Goal: Task Accomplishment & Management: Manage account settings

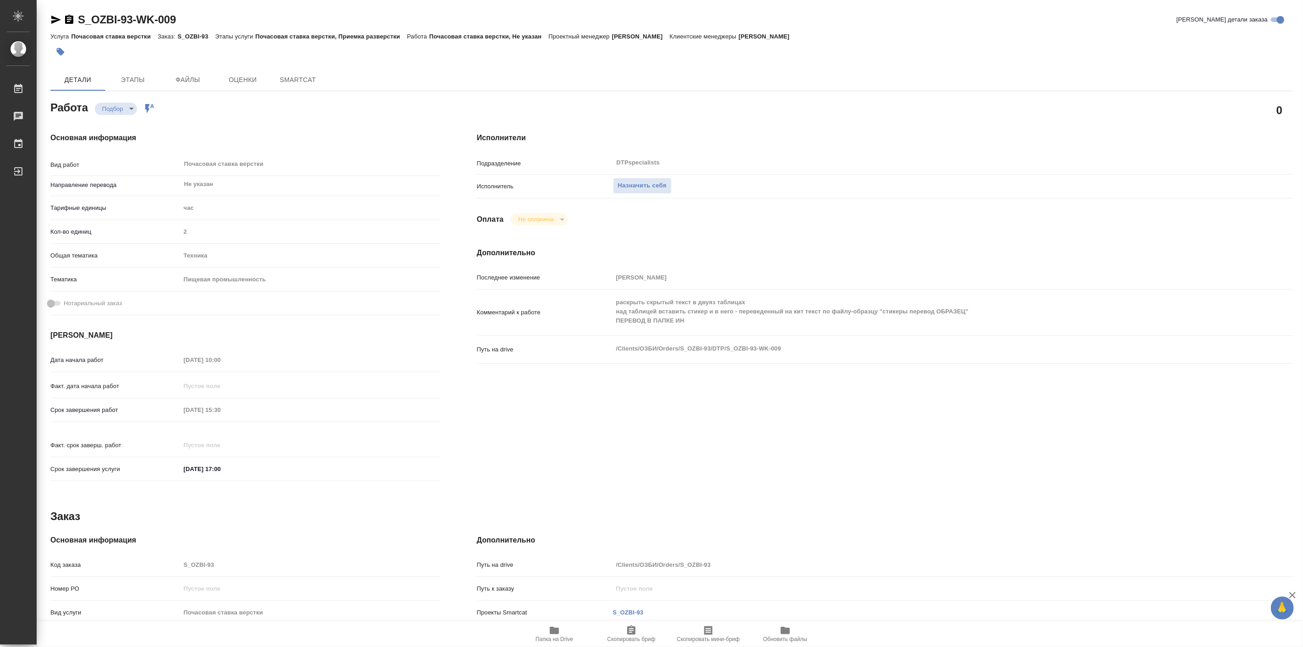
type textarea "x"
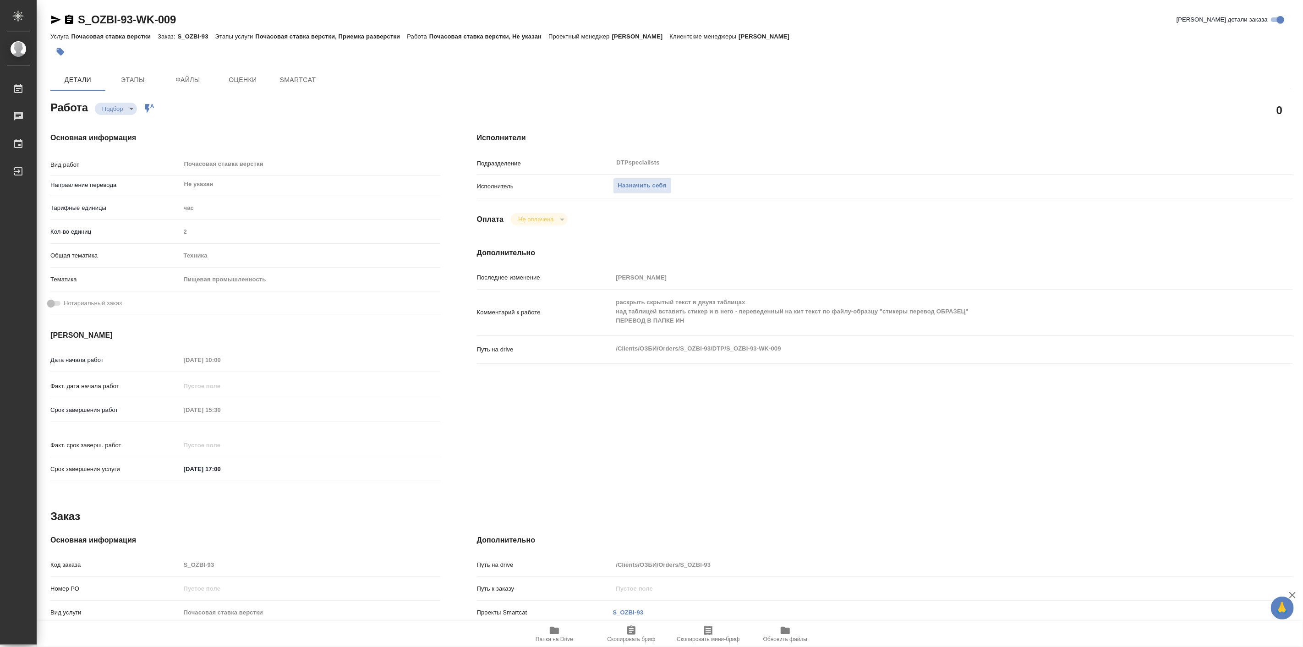
type textarea "x"
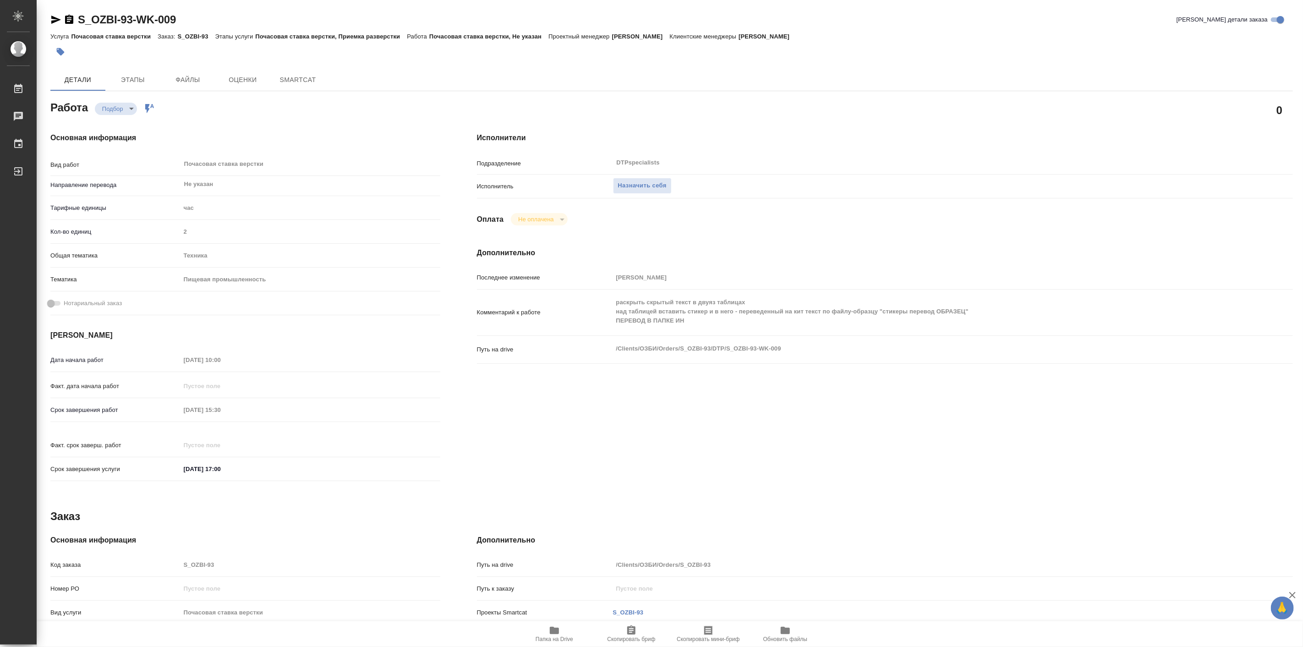
type textarea "x"
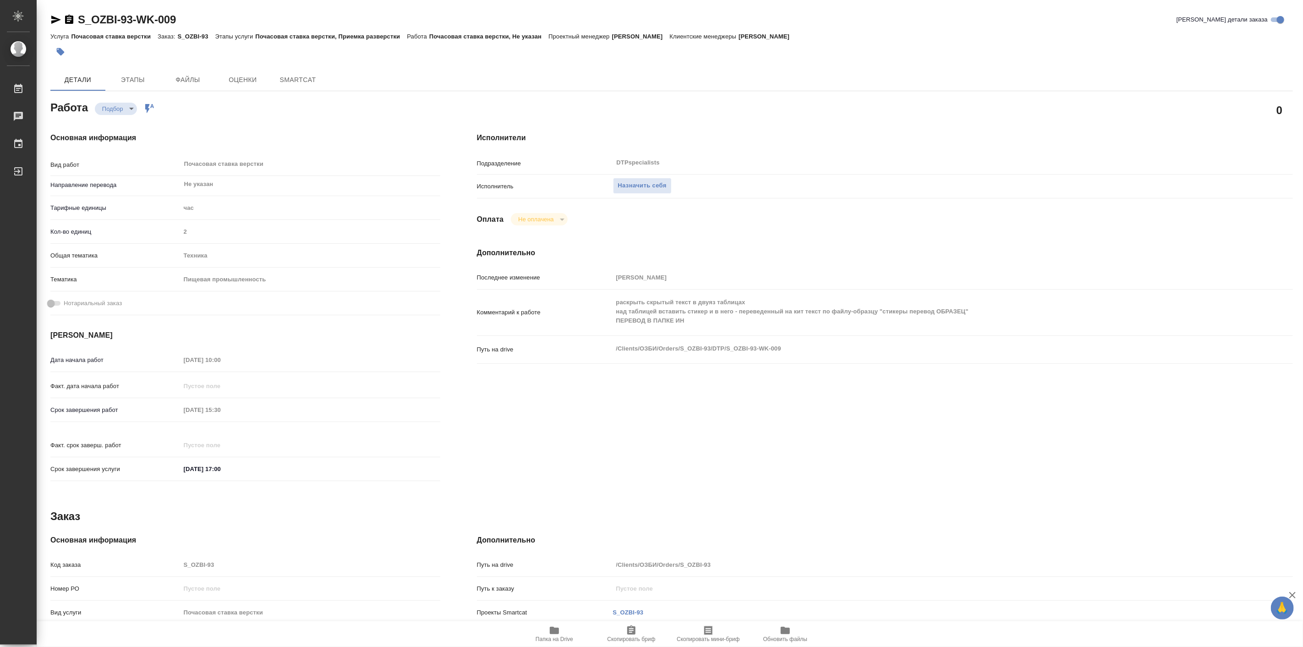
type textarea "x"
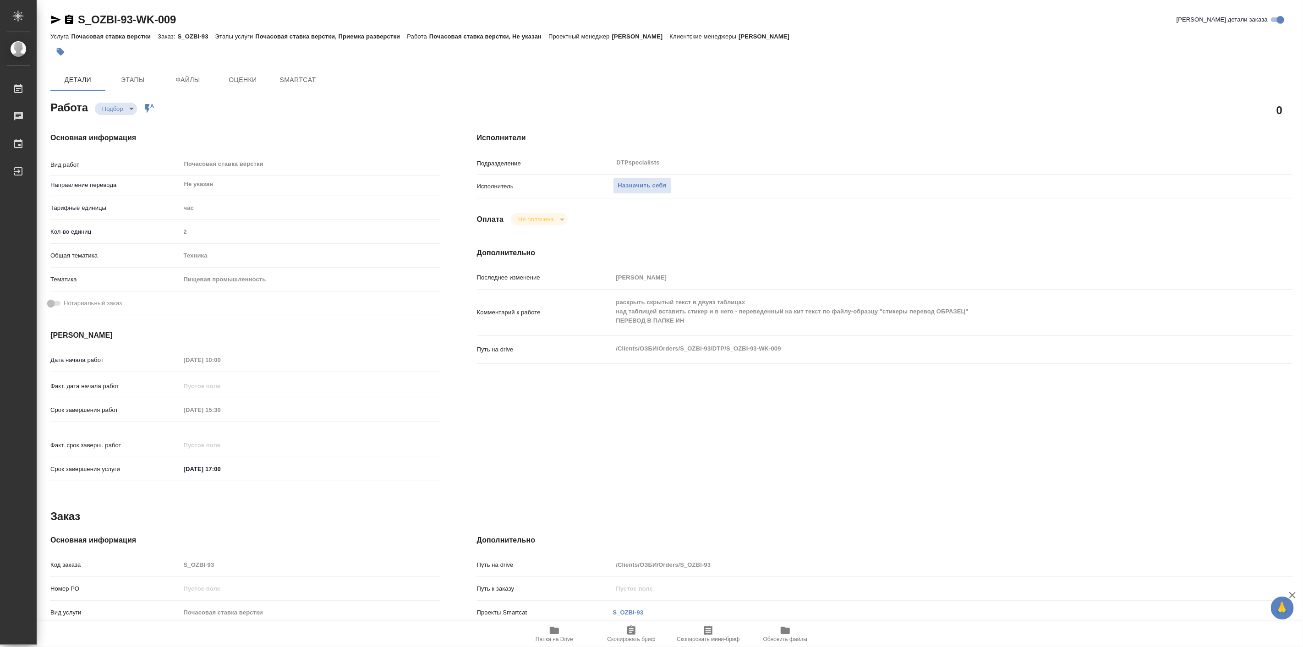
type textarea "x"
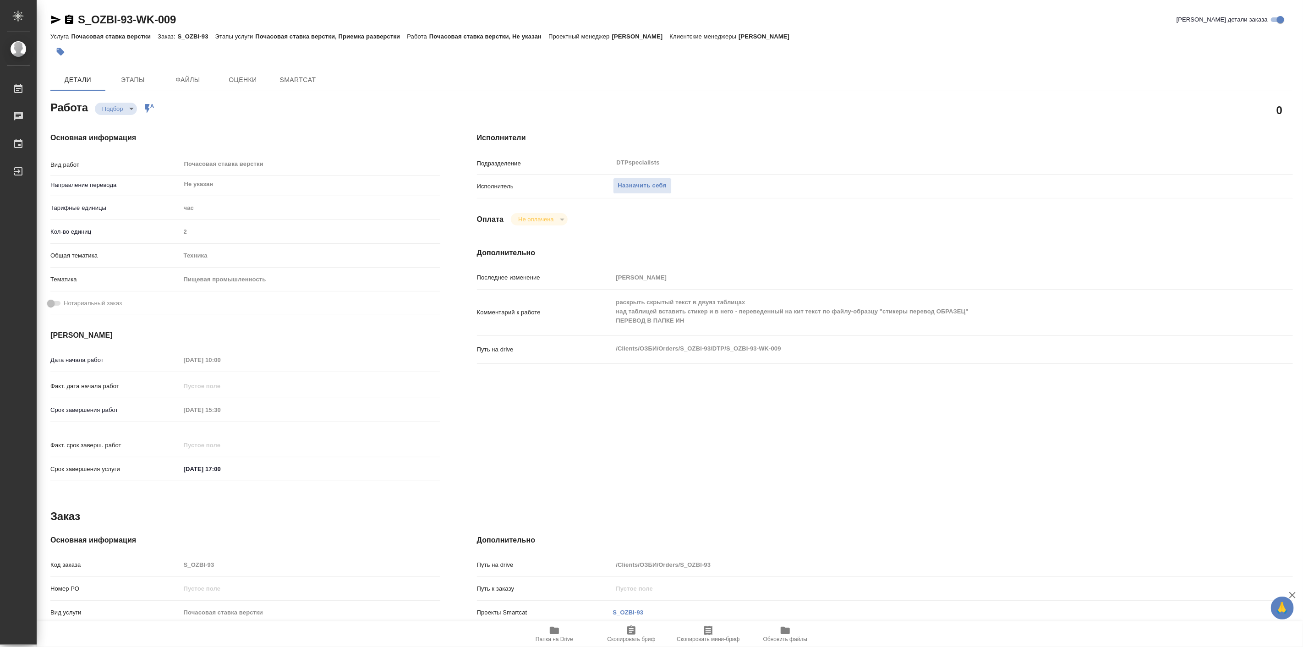
type textarea "x"
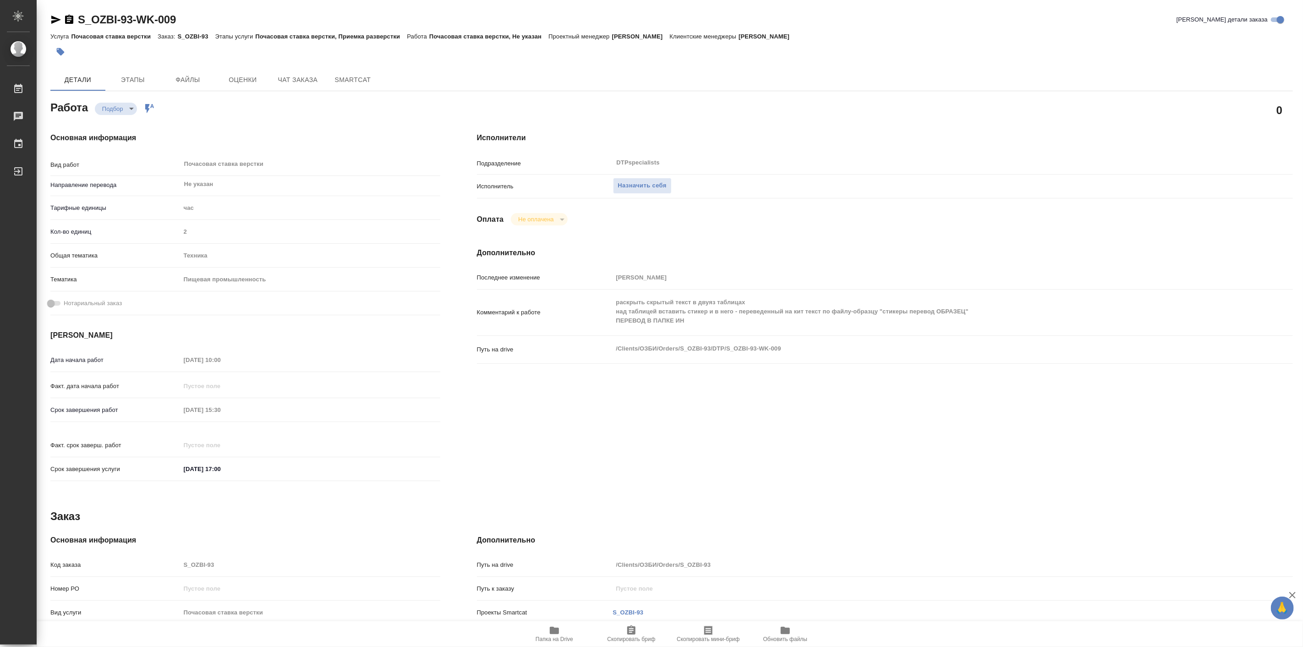
type textarea "x"
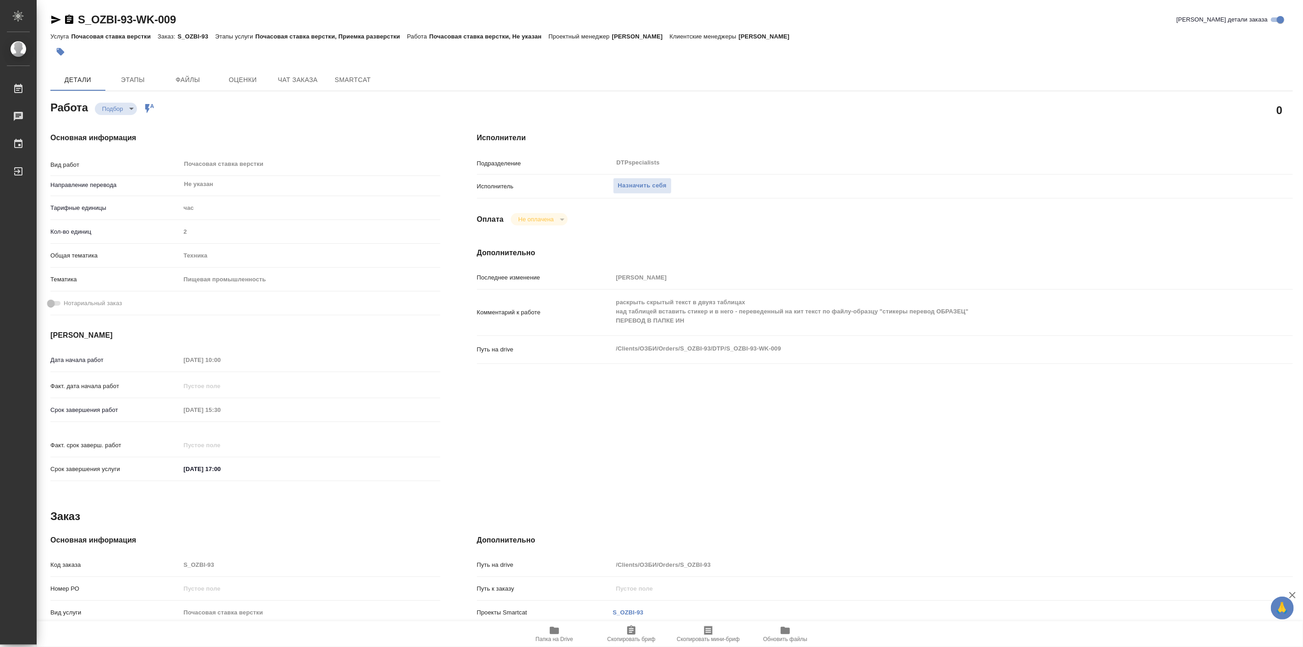
type textarea "x"
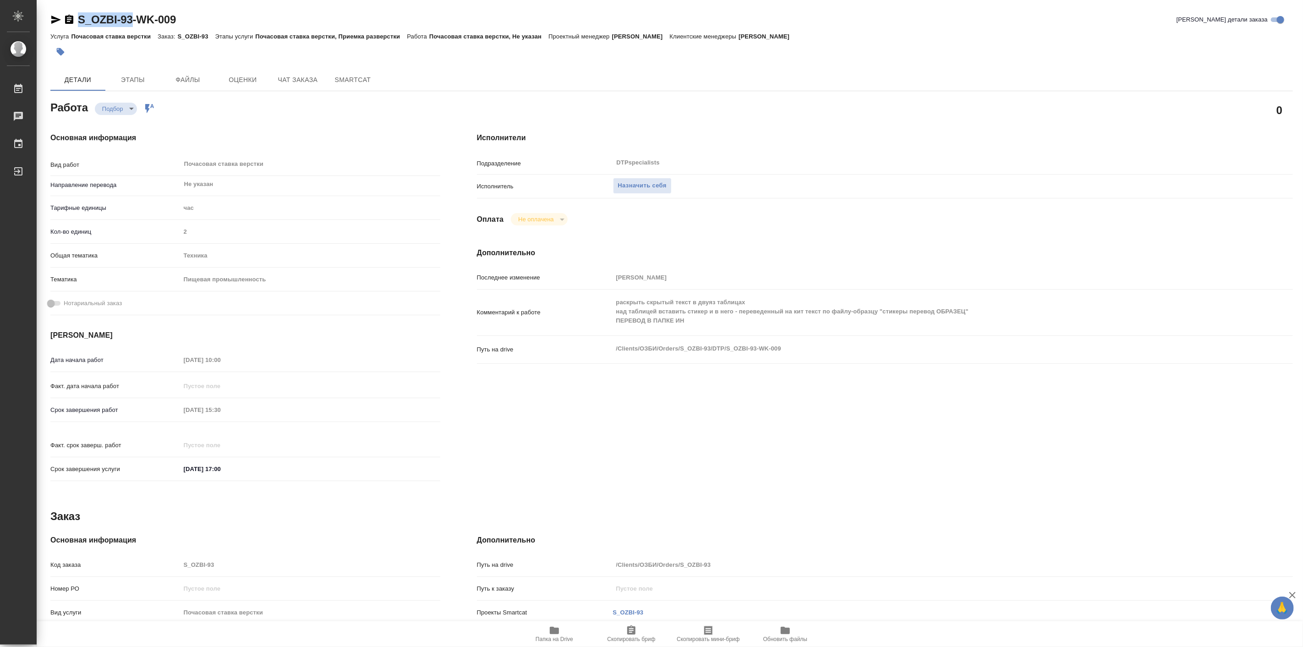
drag, startPoint x: 75, startPoint y: 7, endPoint x: 132, endPoint y: 20, distance: 58.3
click at [132, 20] on div "S_OZBI-93-WK-009 Кратко детали заказа Услуга Почасовая ставка верстки Заказ: S_…" at bounding box center [671, 390] width 1253 height 780
copy link "S_OZBI-93"
click at [555, 625] on icon "button" at bounding box center [554, 630] width 11 height 11
click at [295, 80] on span "Чат заказа" at bounding box center [298, 79] width 44 height 11
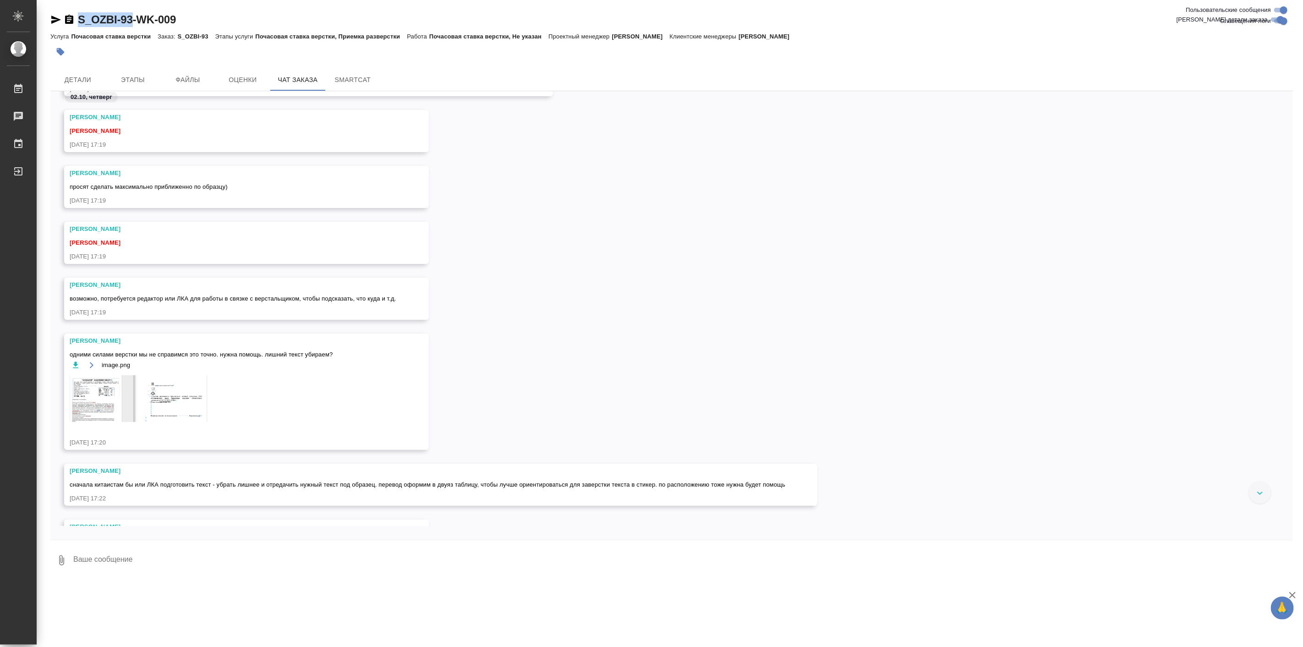
scroll to position [424, 0]
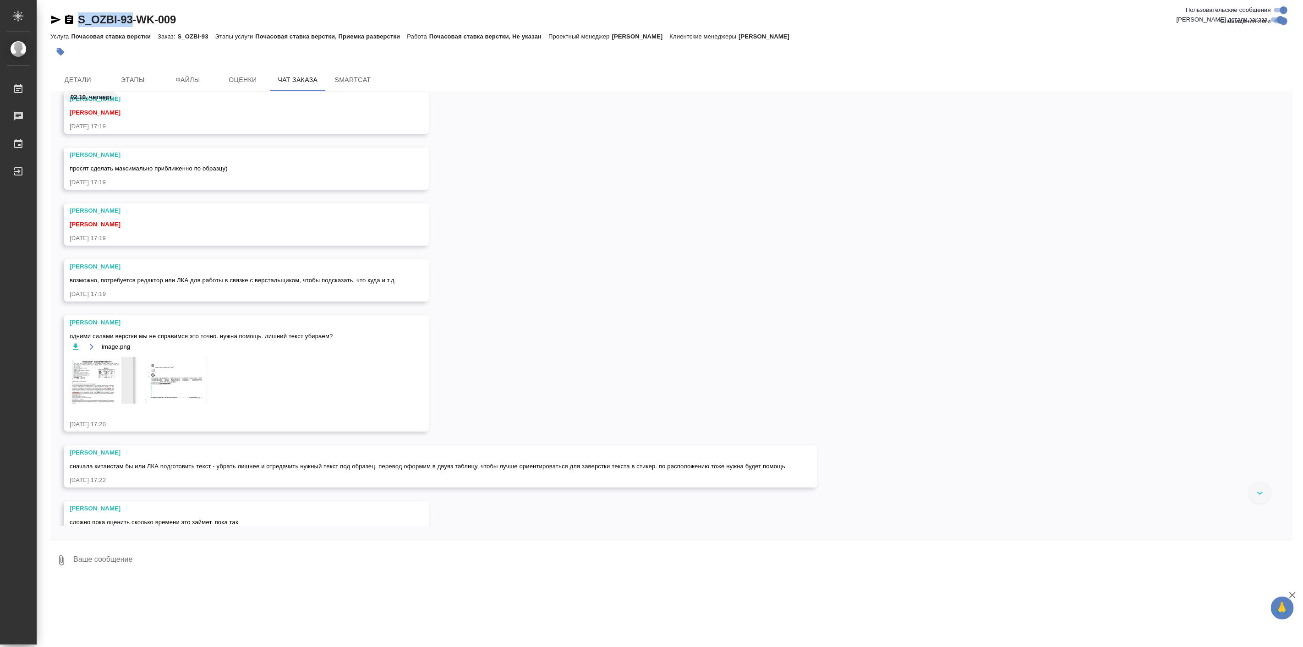
click at [114, 373] on img at bounding box center [138, 380] width 137 height 47
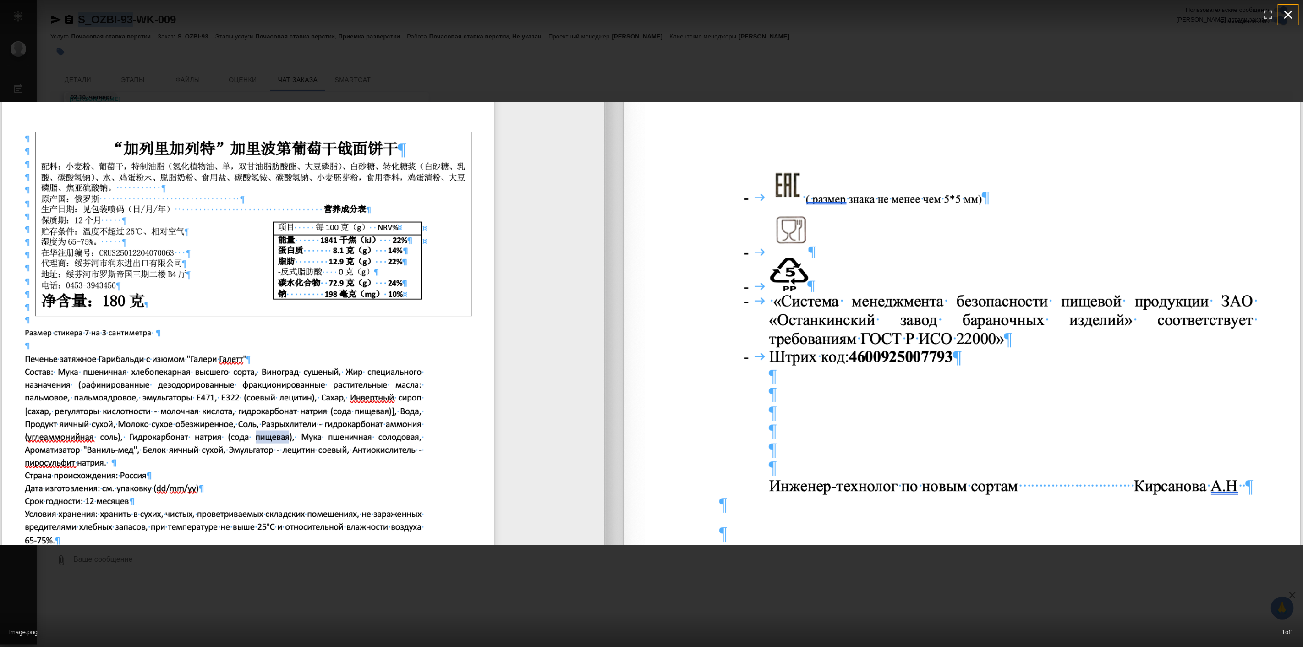
click at [1285, 11] on icon "button" at bounding box center [1288, 15] width 9 height 9
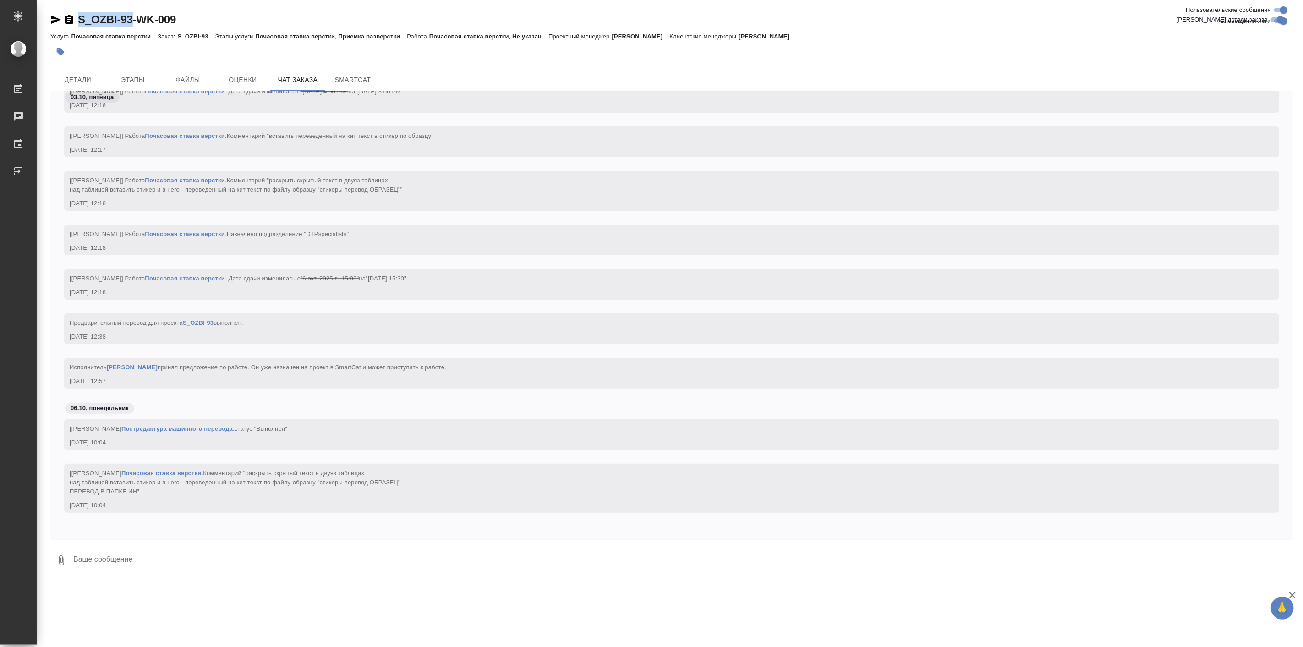
scroll to position [3635, 0]
click at [67, 79] on span "Детали" at bounding box center [78, 79] width 44 height 11
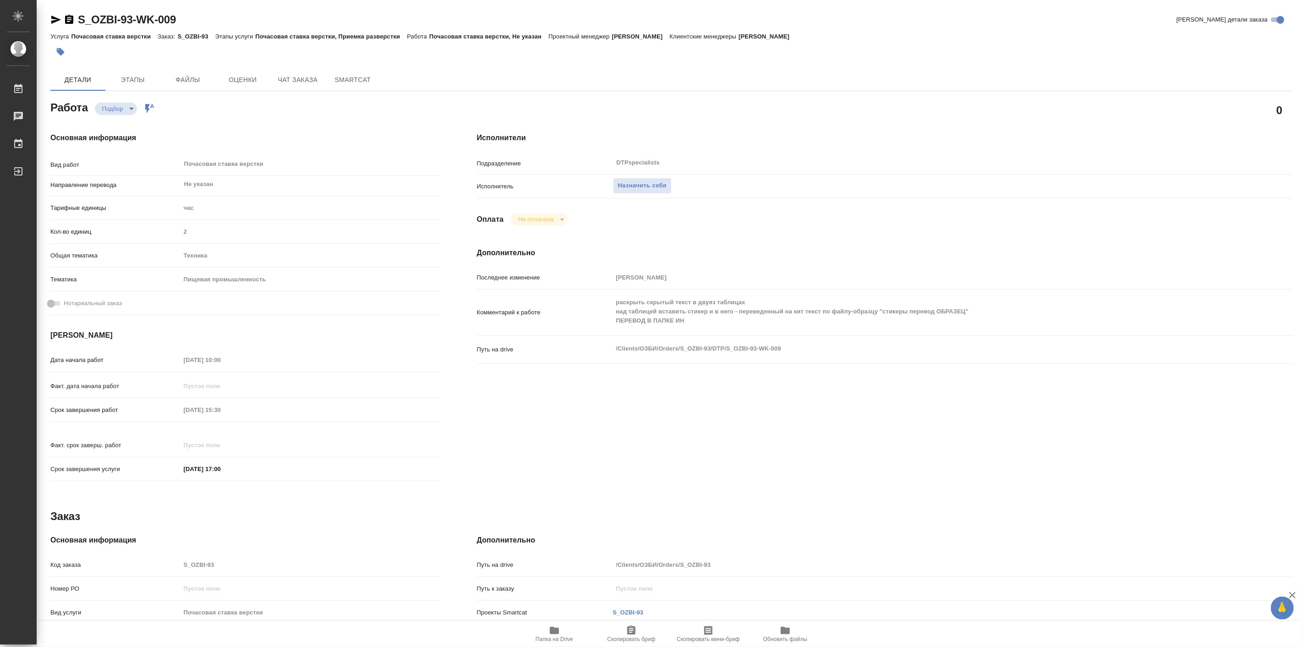
type textarea "x"
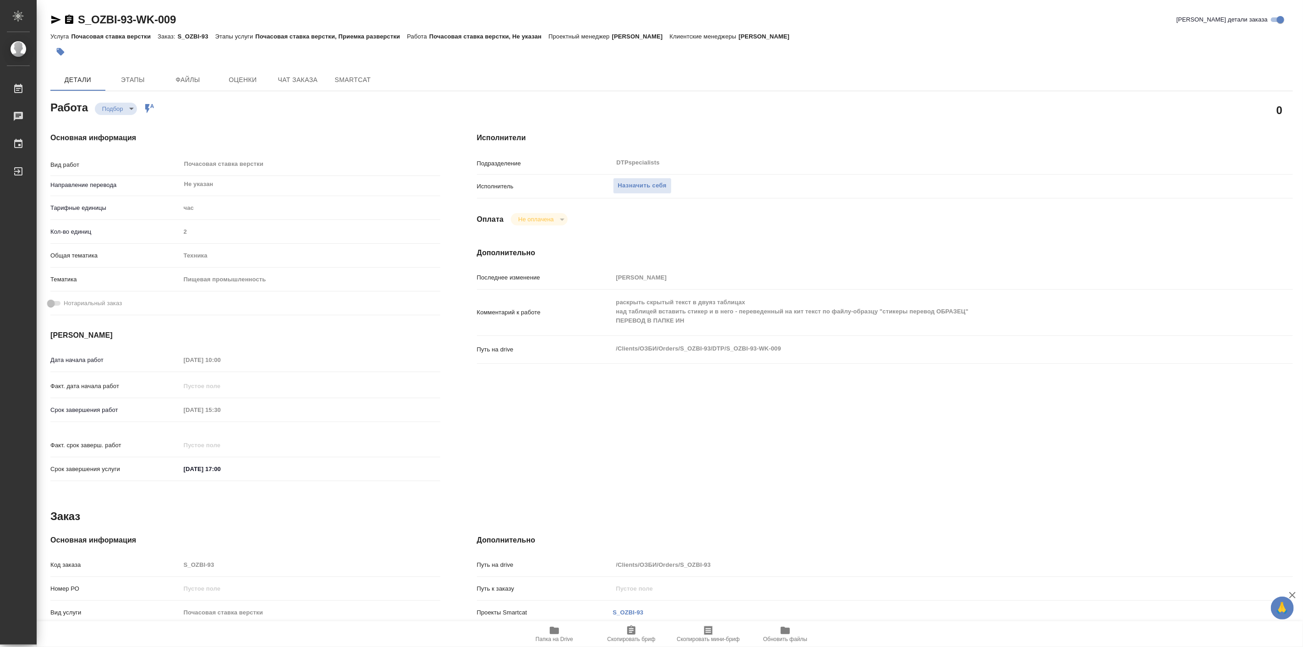
type textarea "x"
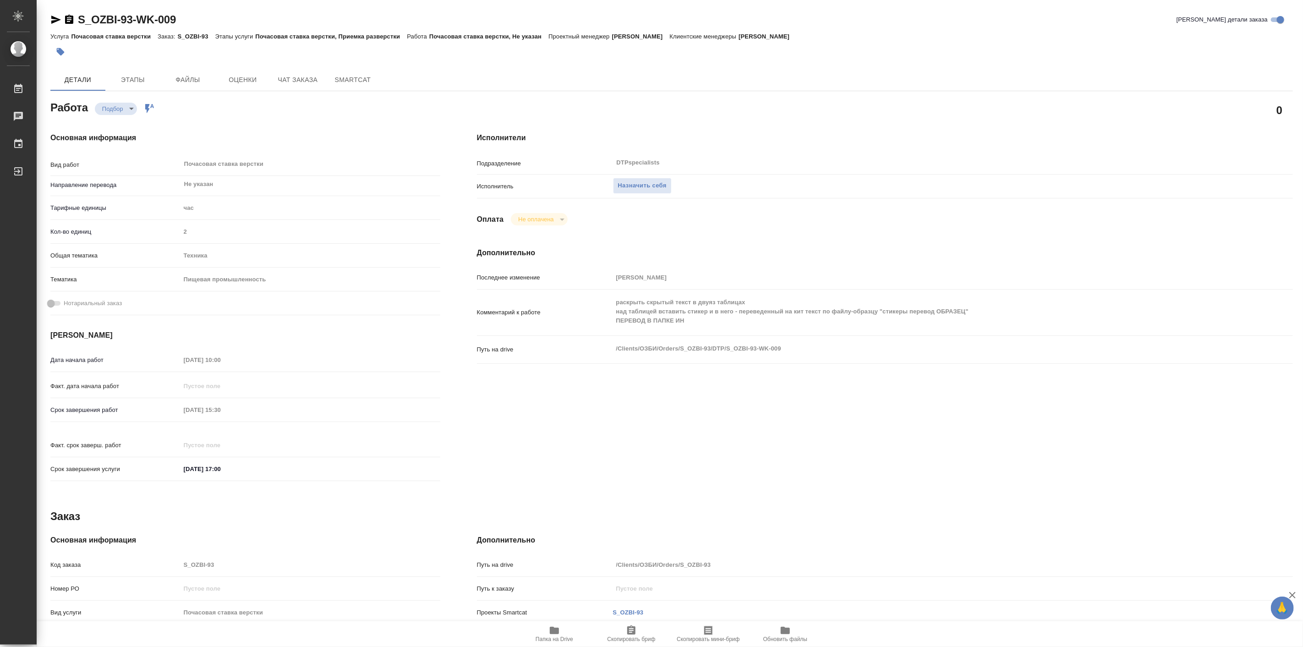
type textarea "x"
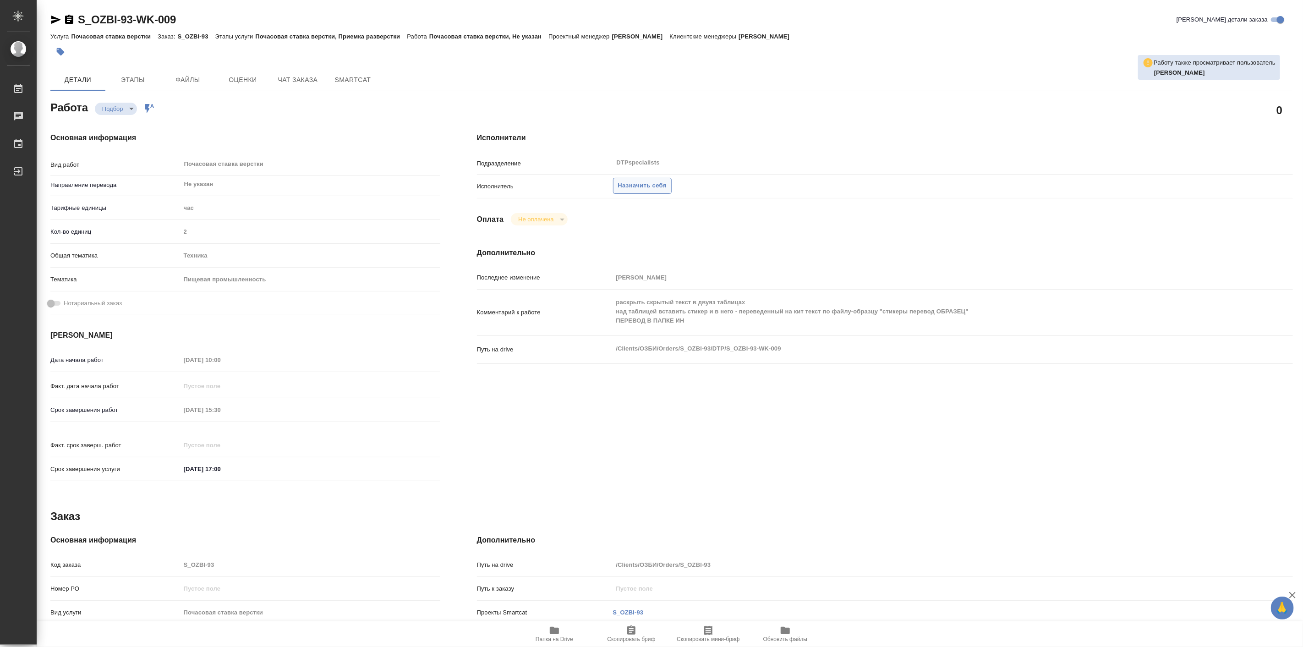
click at [659, 187] on span "Назначить себя" at bounding box center [642, 186] width 49 height 11
click at [659, 228] on div "Исполнители Подразделение DTPspecialists ​ Исполнитель Назначить себя Оплата Не…" at bounding box center [885, 309] width 853 height 391
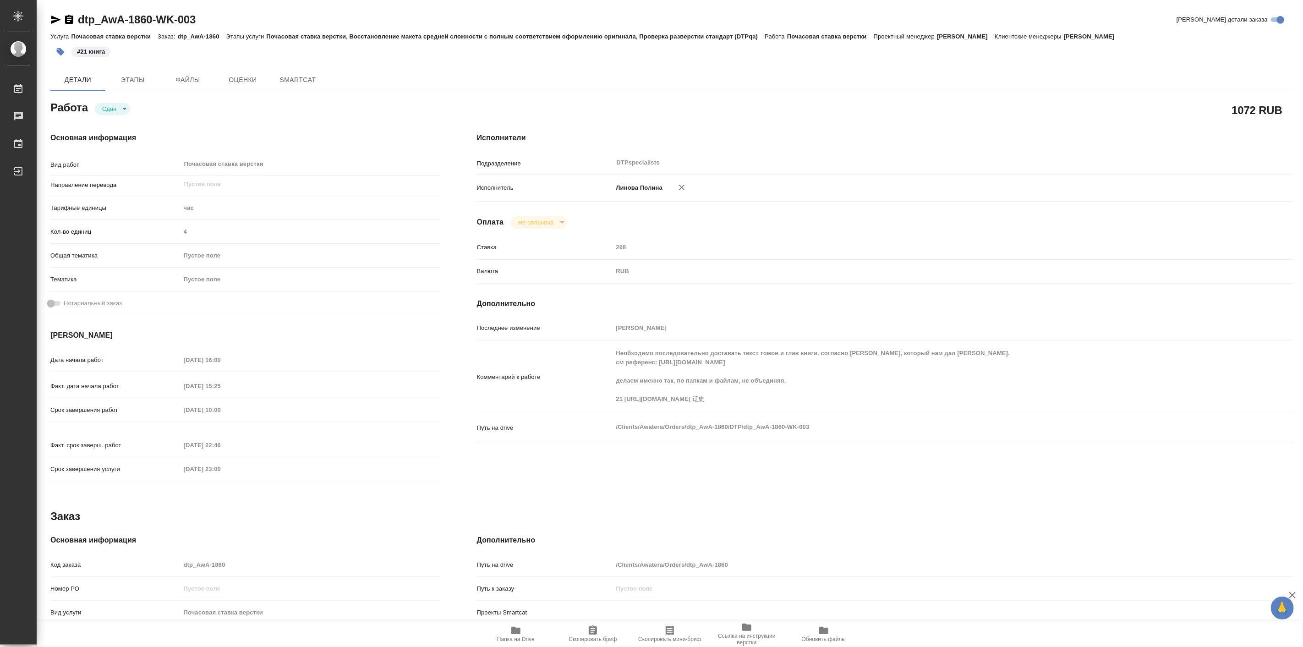
type textarea "x"
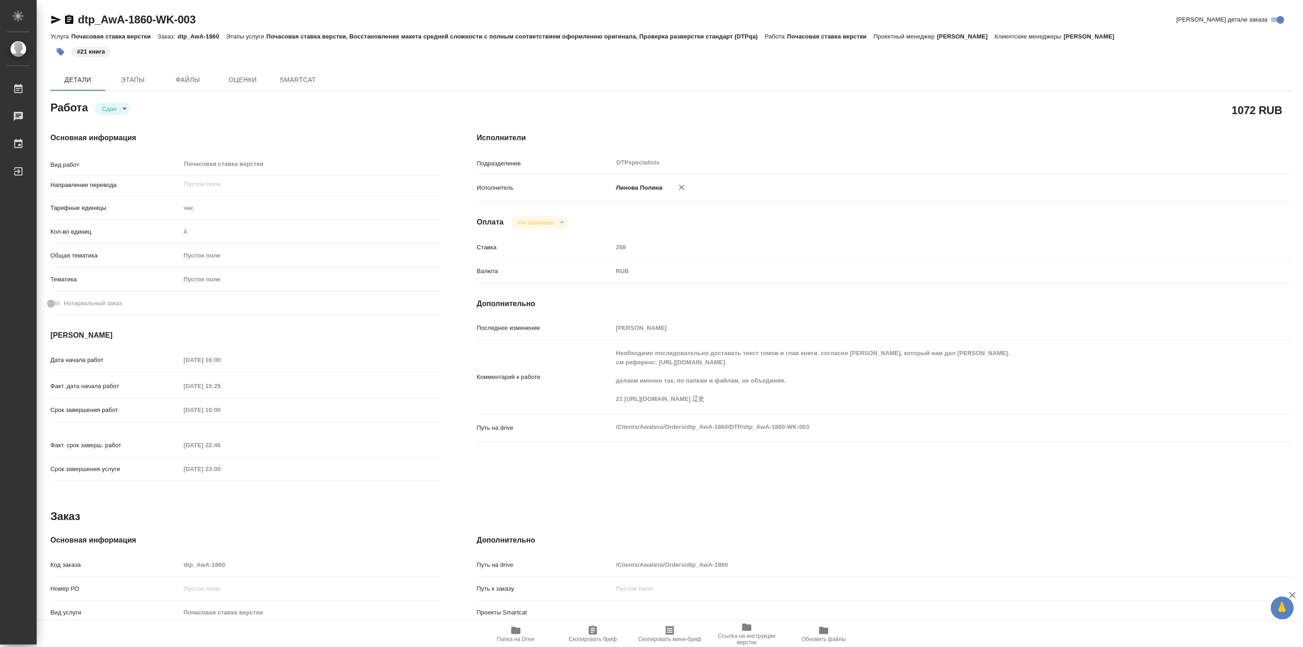
type textarea "x"
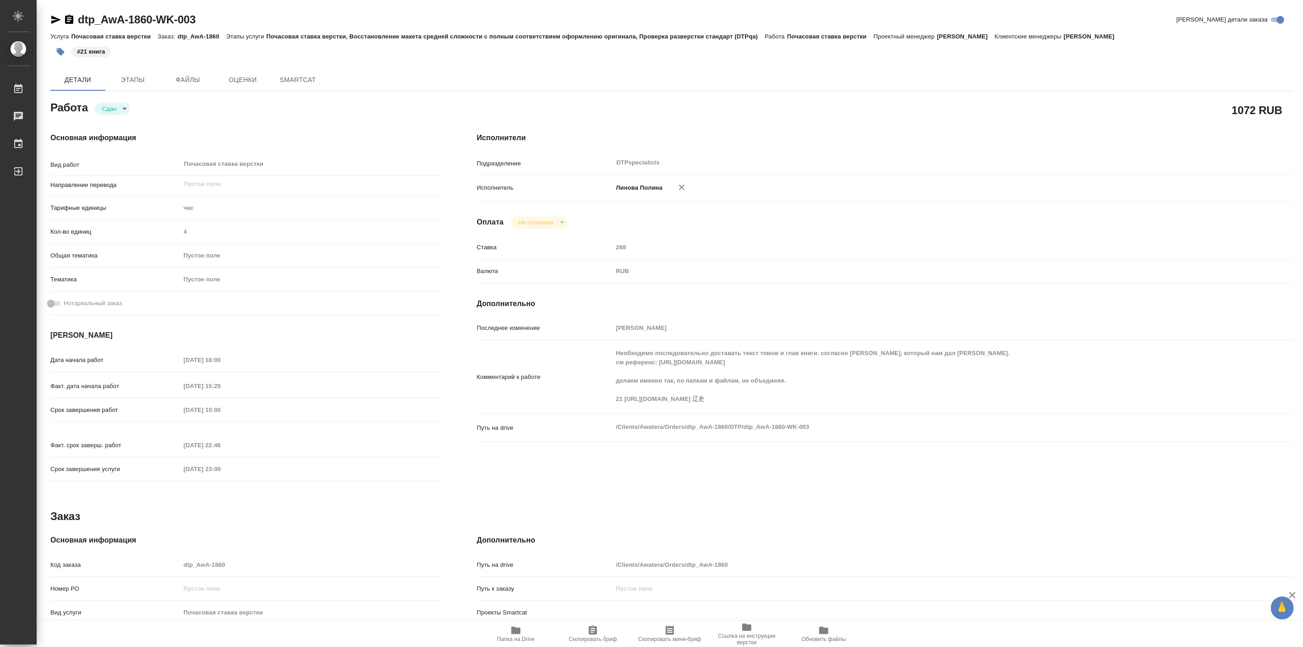
type textarea "x"
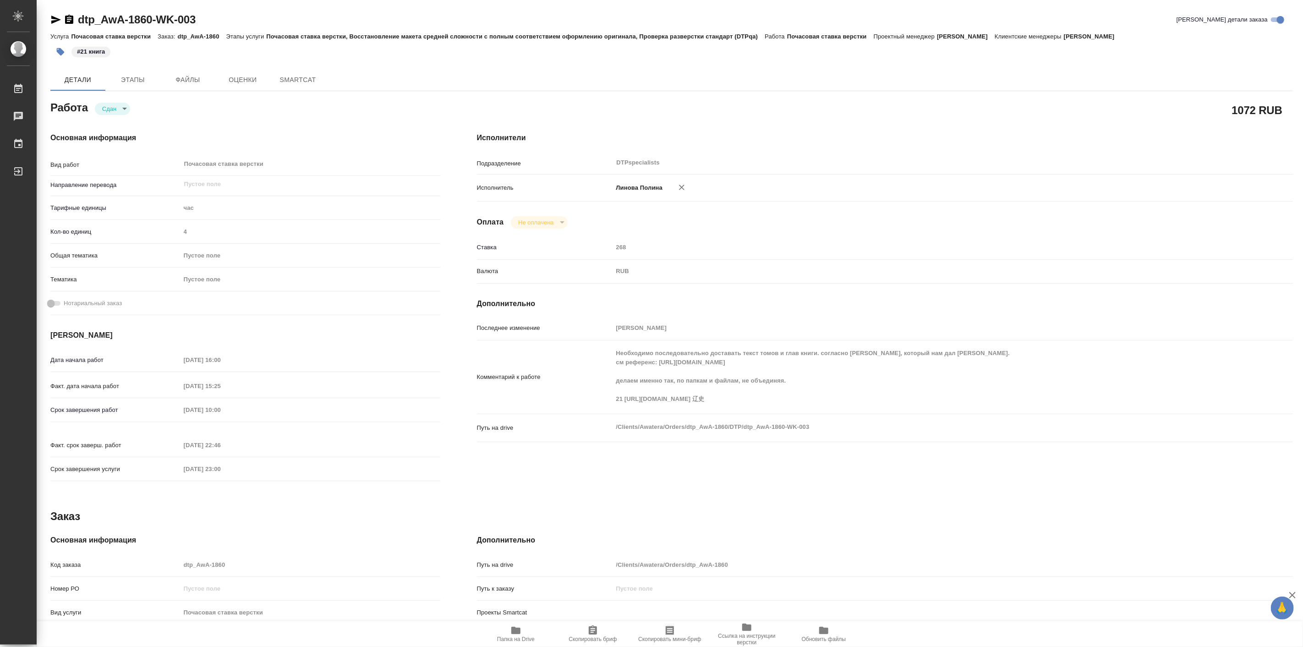
type textarea "x"
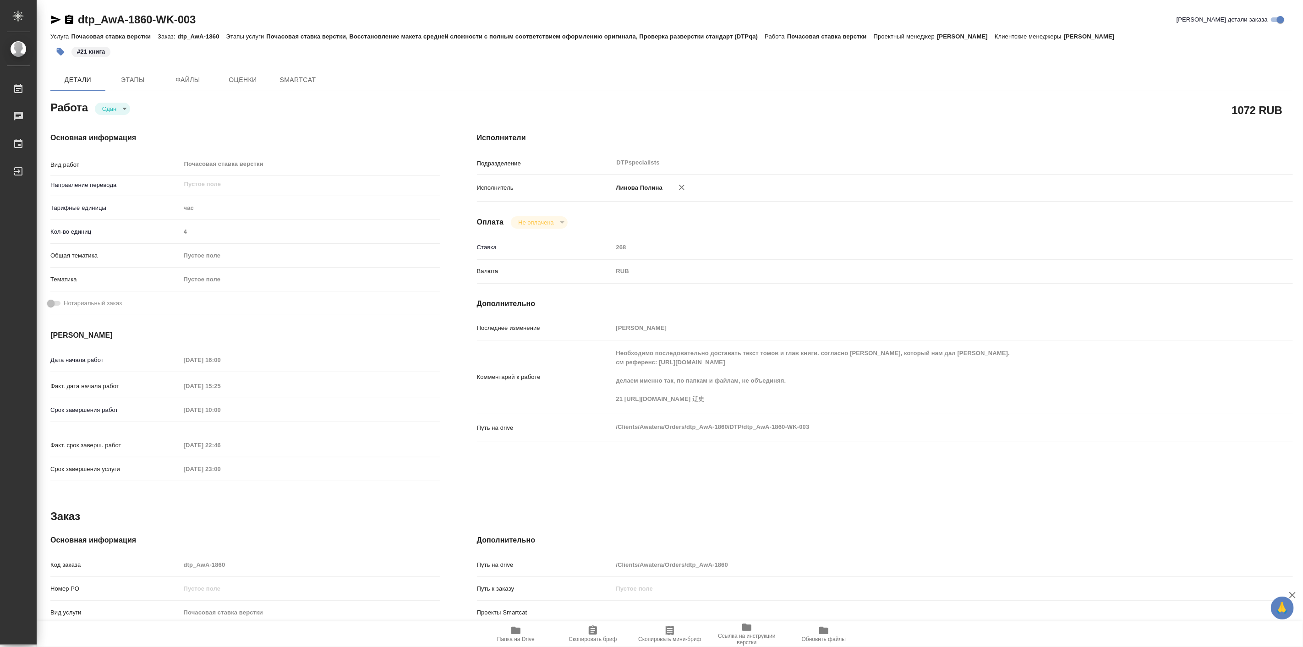
type textarea "x"
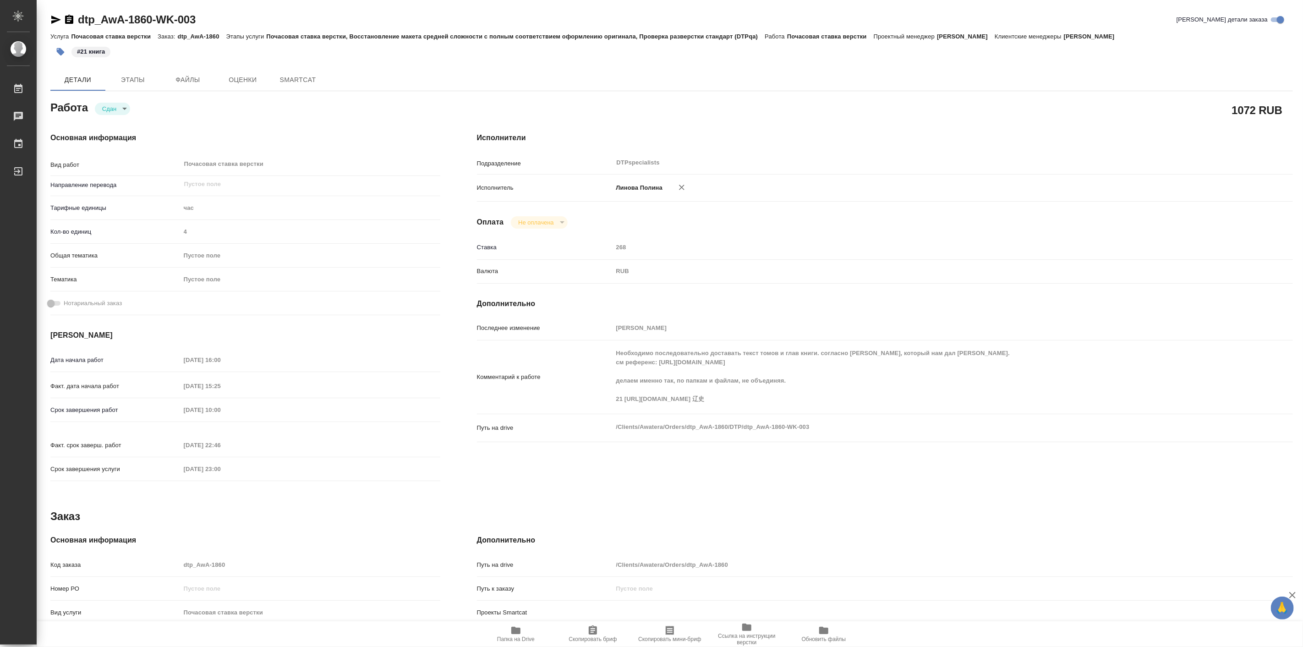
type textarea "x"
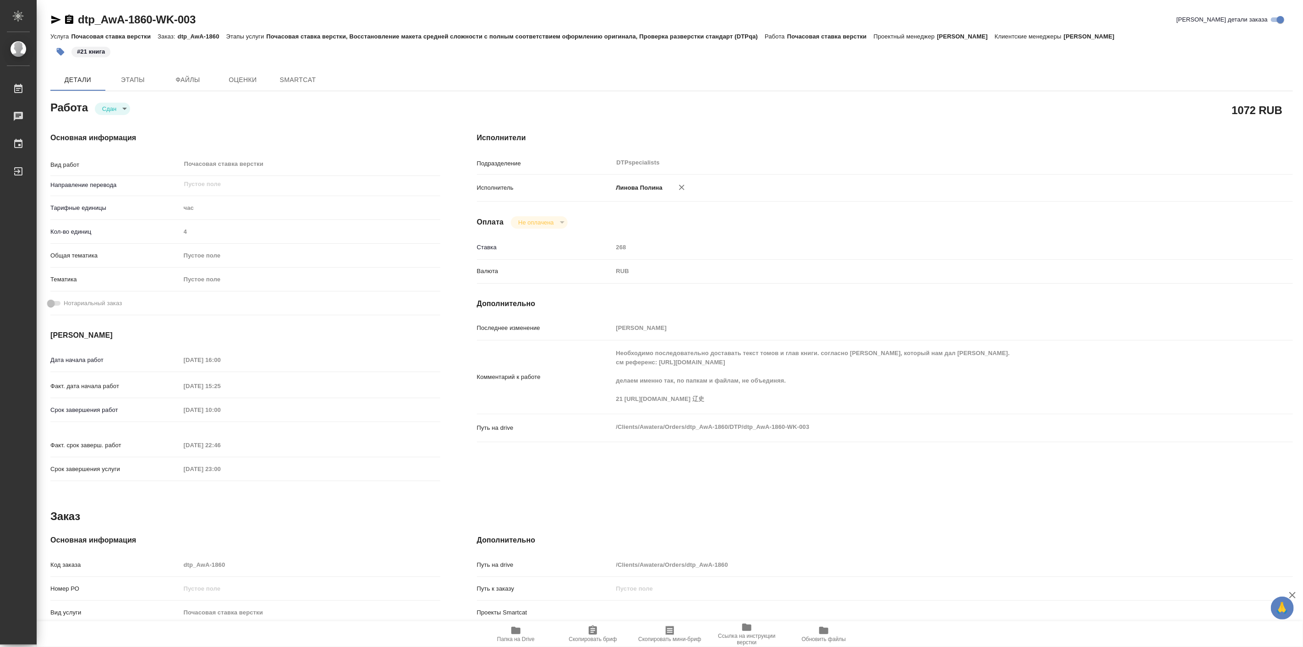
type textarea "x"
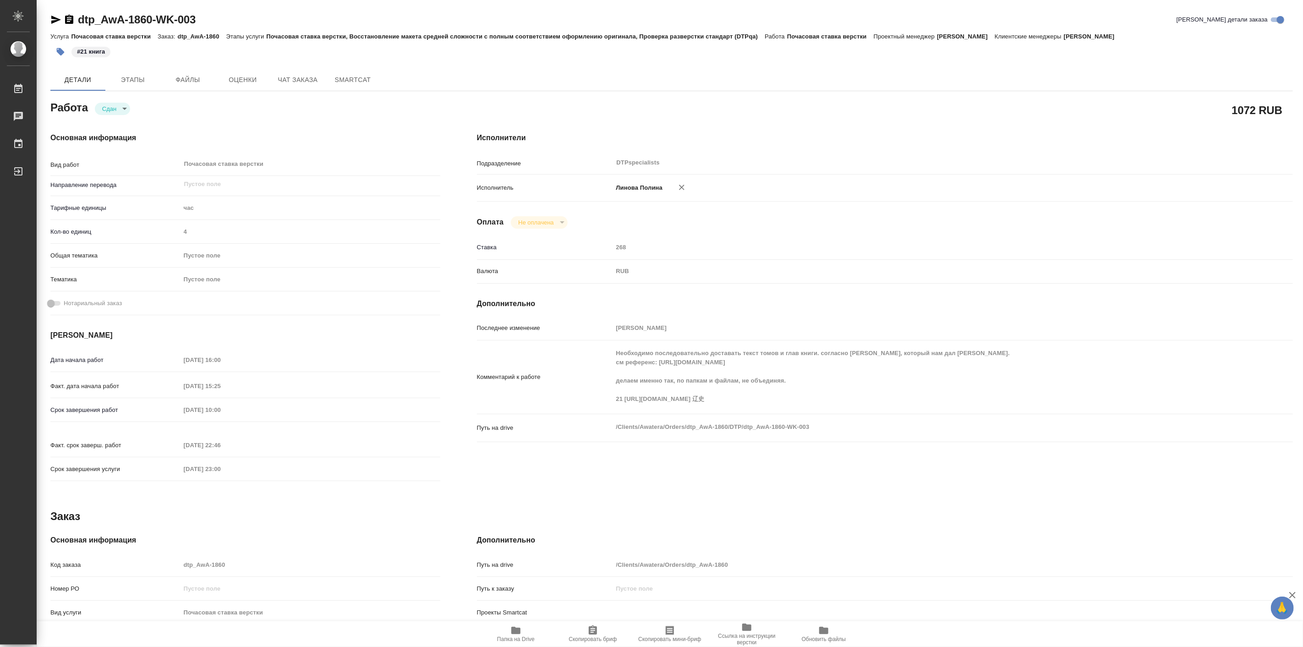
type textarea "x"
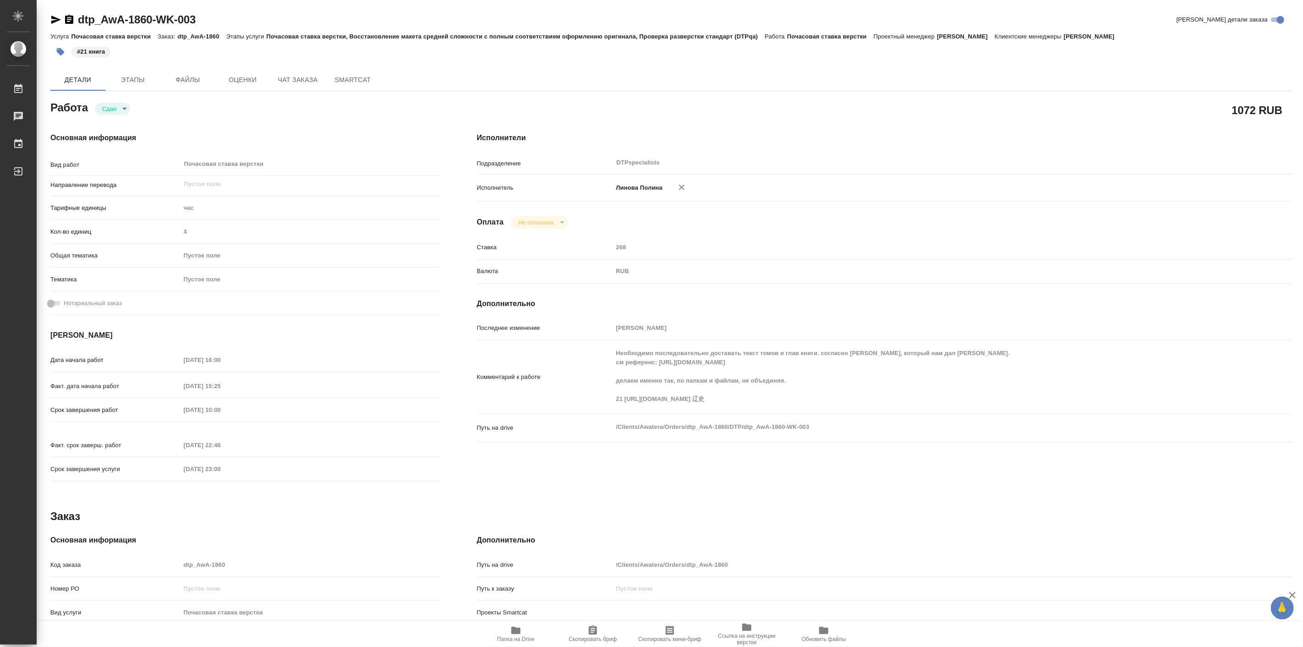
type textarea "x"
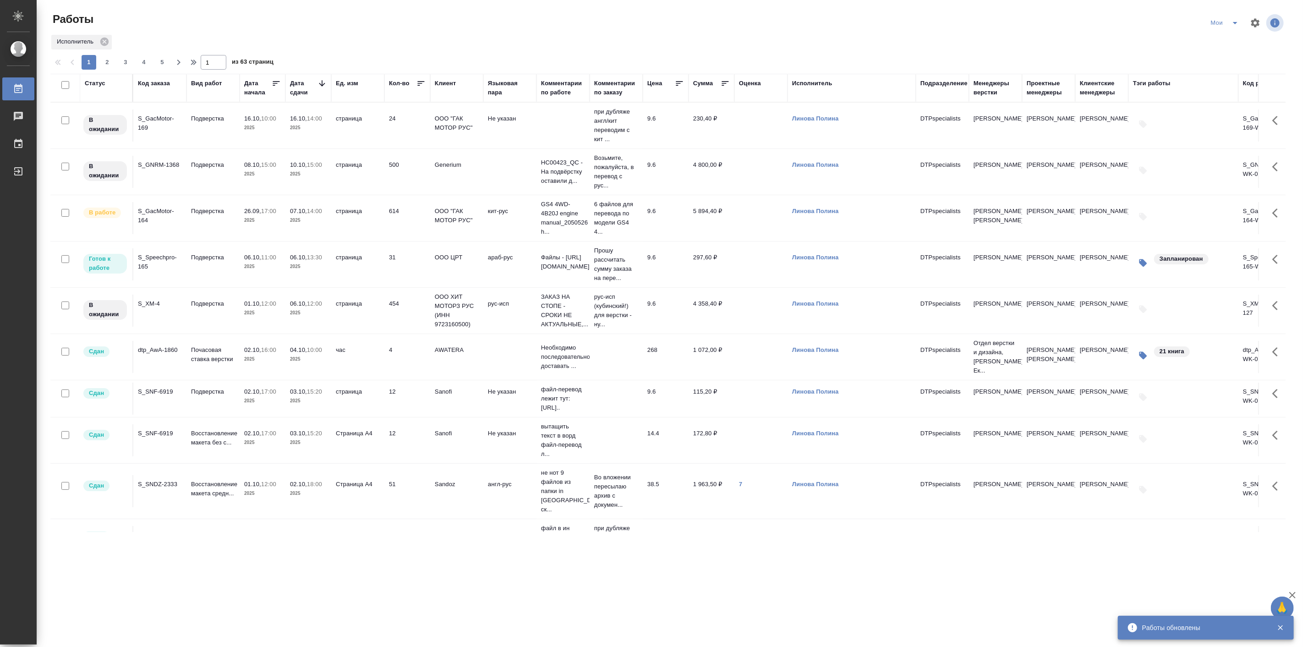
click at [302, 267] on p "2025" at bounding box center [308, 266] width 37 height 9
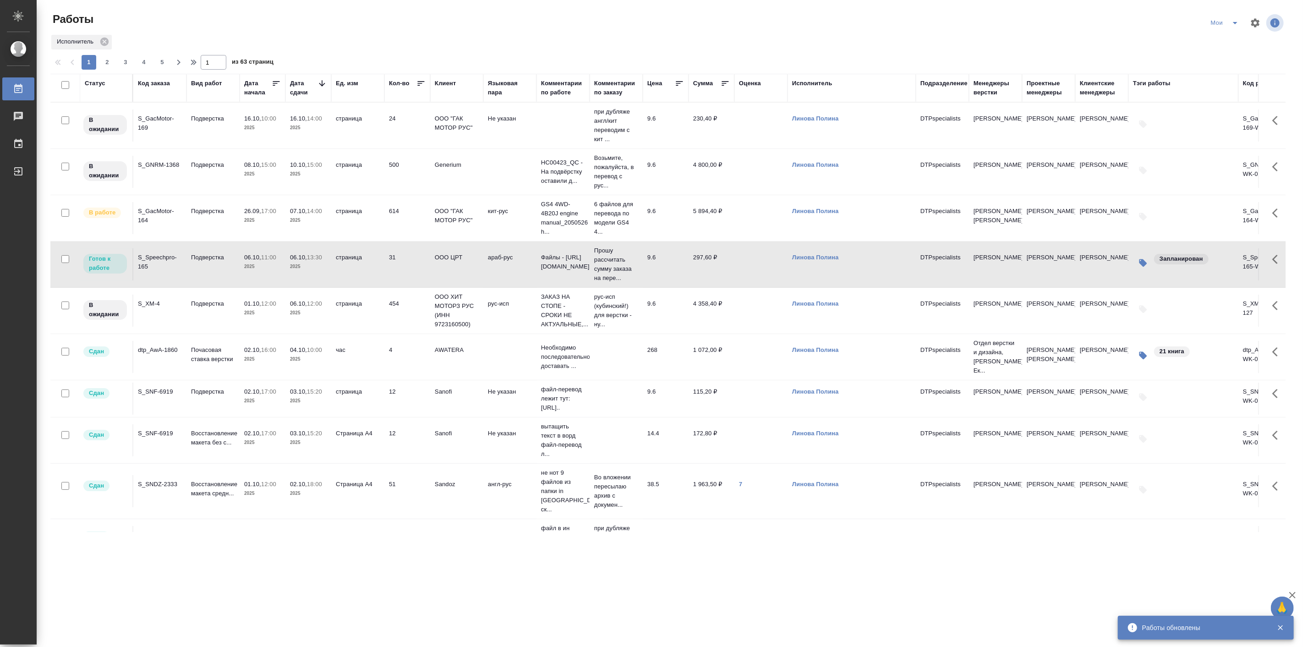
click at [302, 267] on p "2025" at bounding box center [308, 266] width 37 height 9
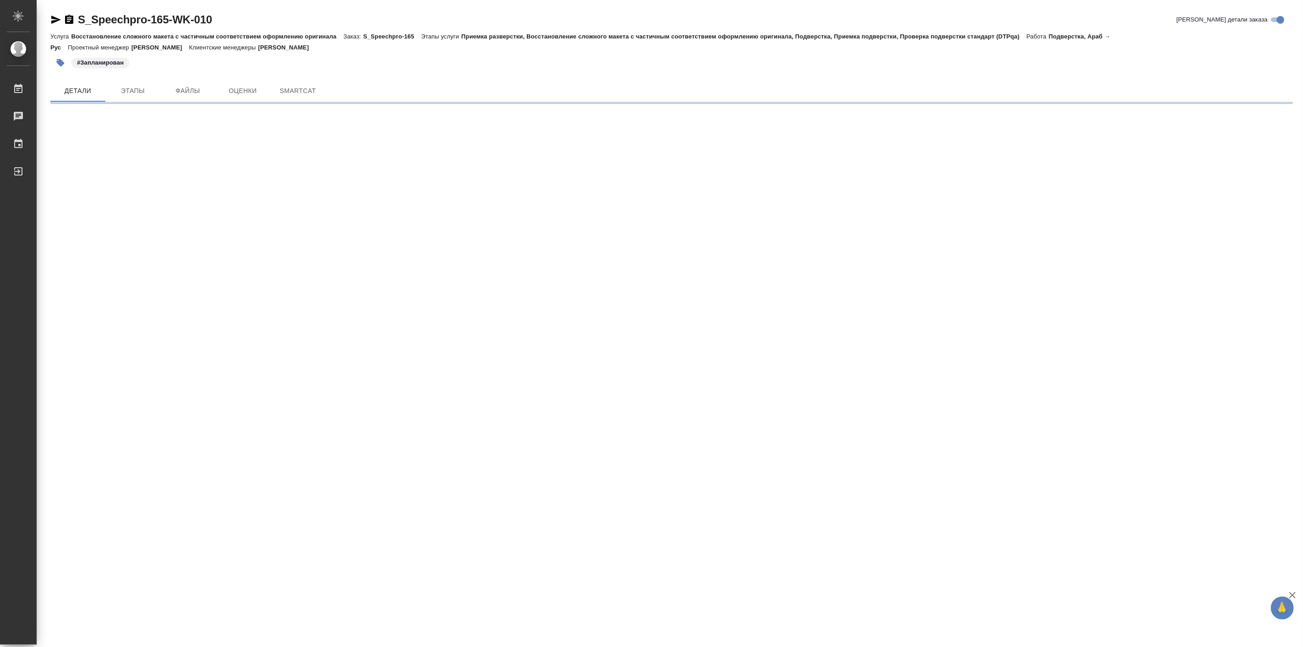
drag, startPoint x: 0, startPoint y: 0, endPoint x: 263, endPoint y: 182, distance: 320.5
click at [263, 182] on div ".cls-1 fill:#fff; AWATERA Linova Polina Работы Чаты График Выйти S_Speechpro-16…" at bounding box center [651, 323] width 1303 height 647
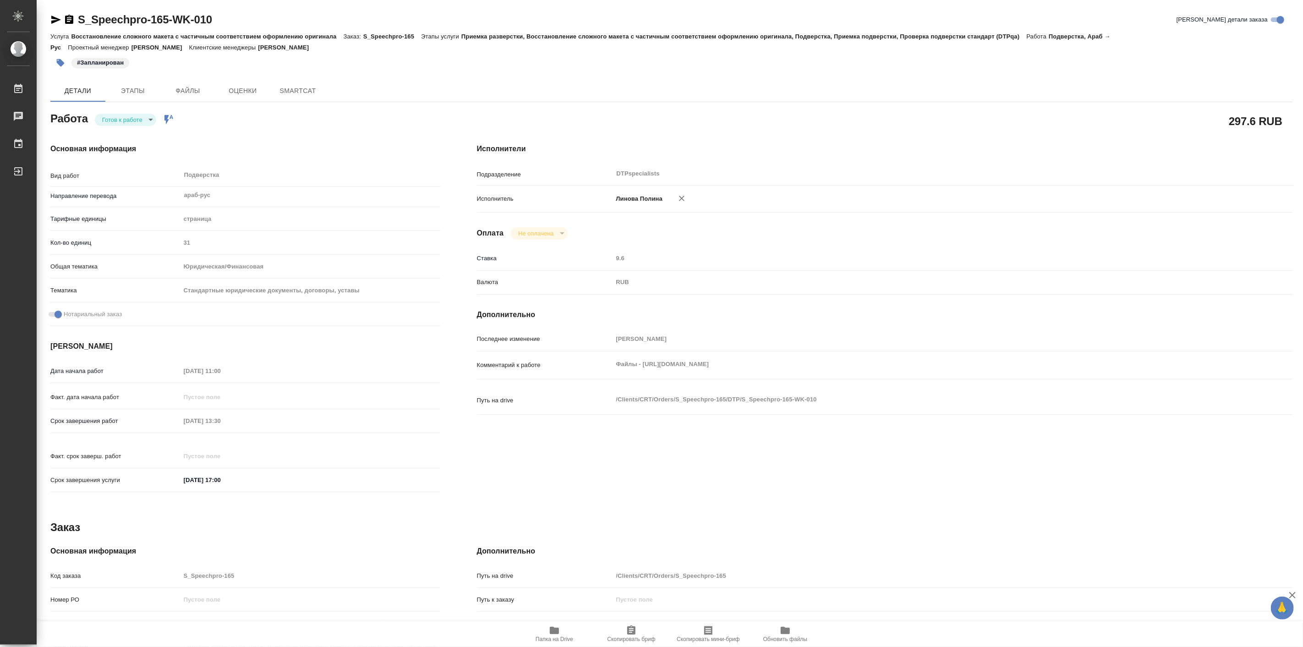
type textarea "x"
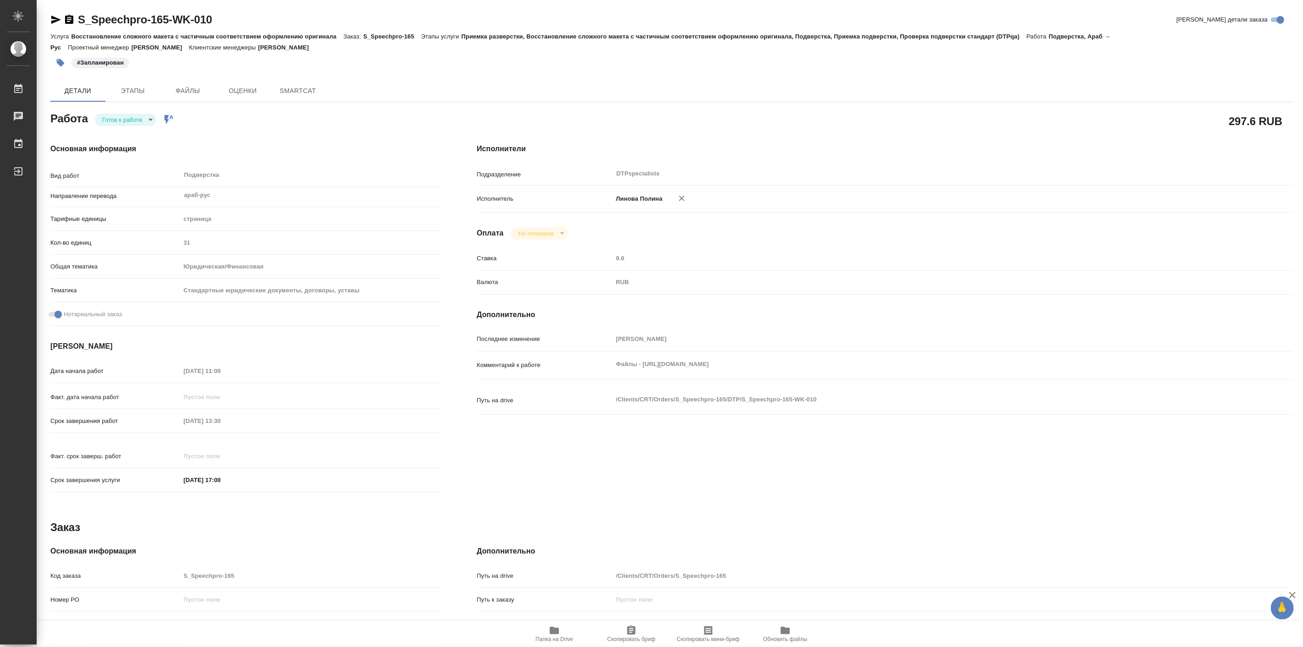
type textarea "x"
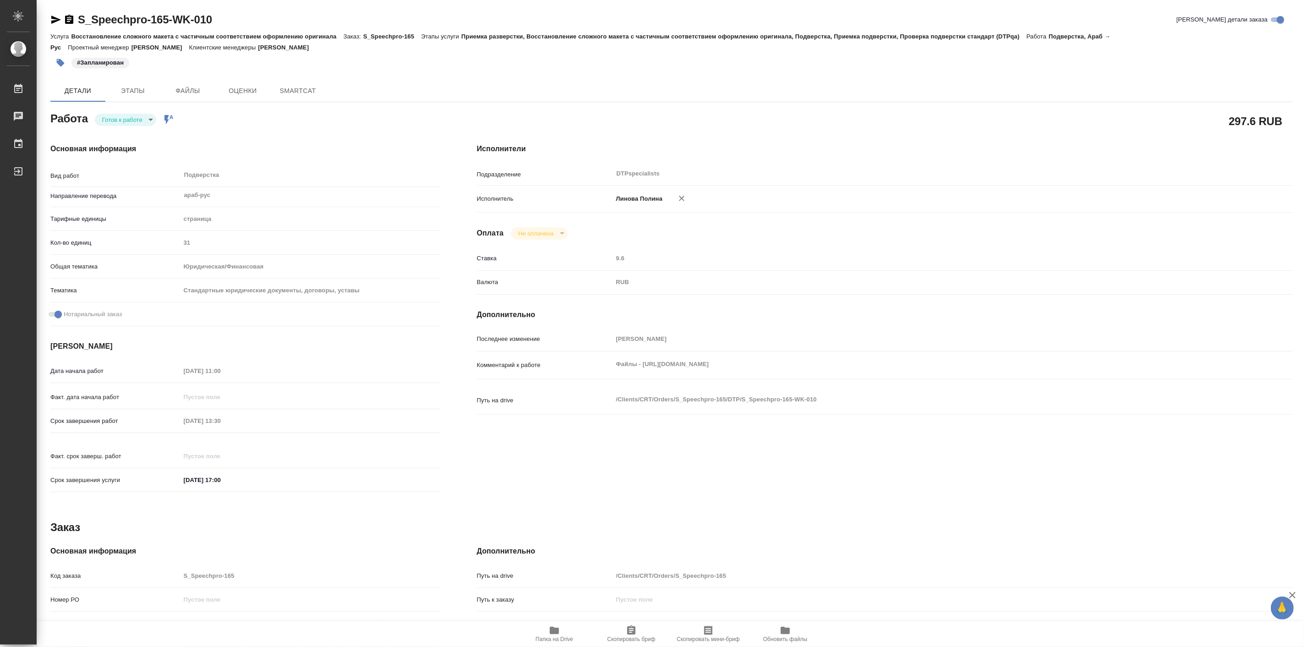
type textarea "x"
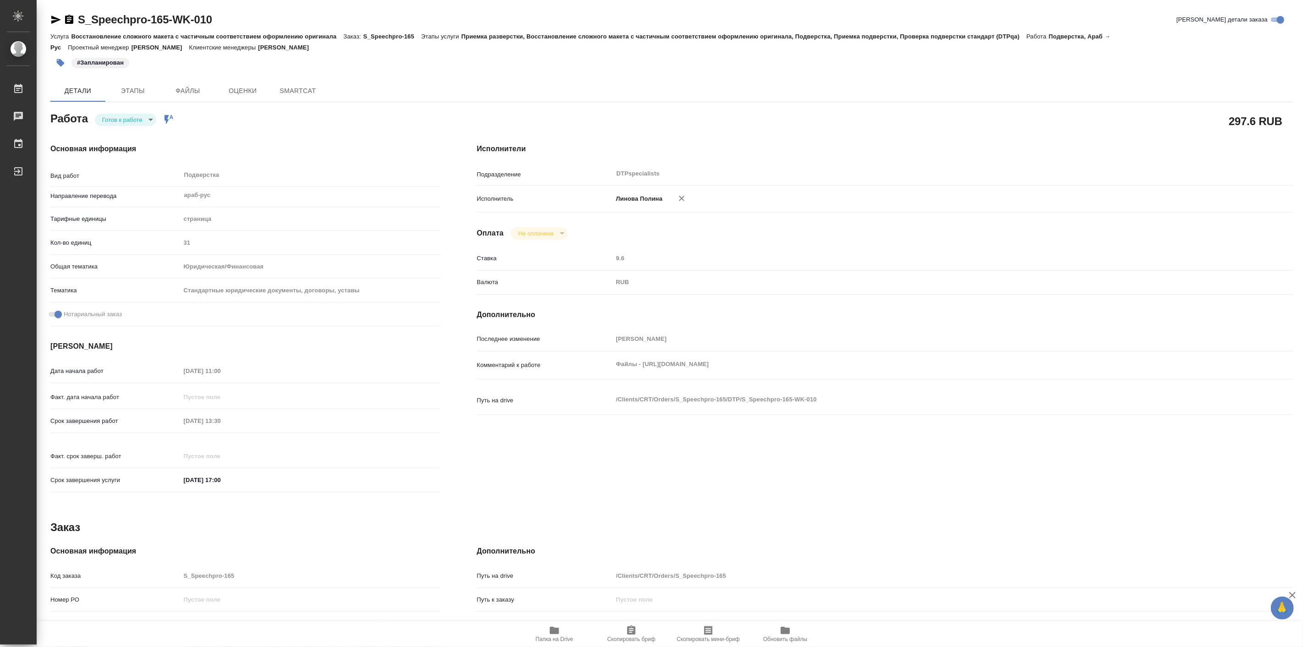
type textarea "x"
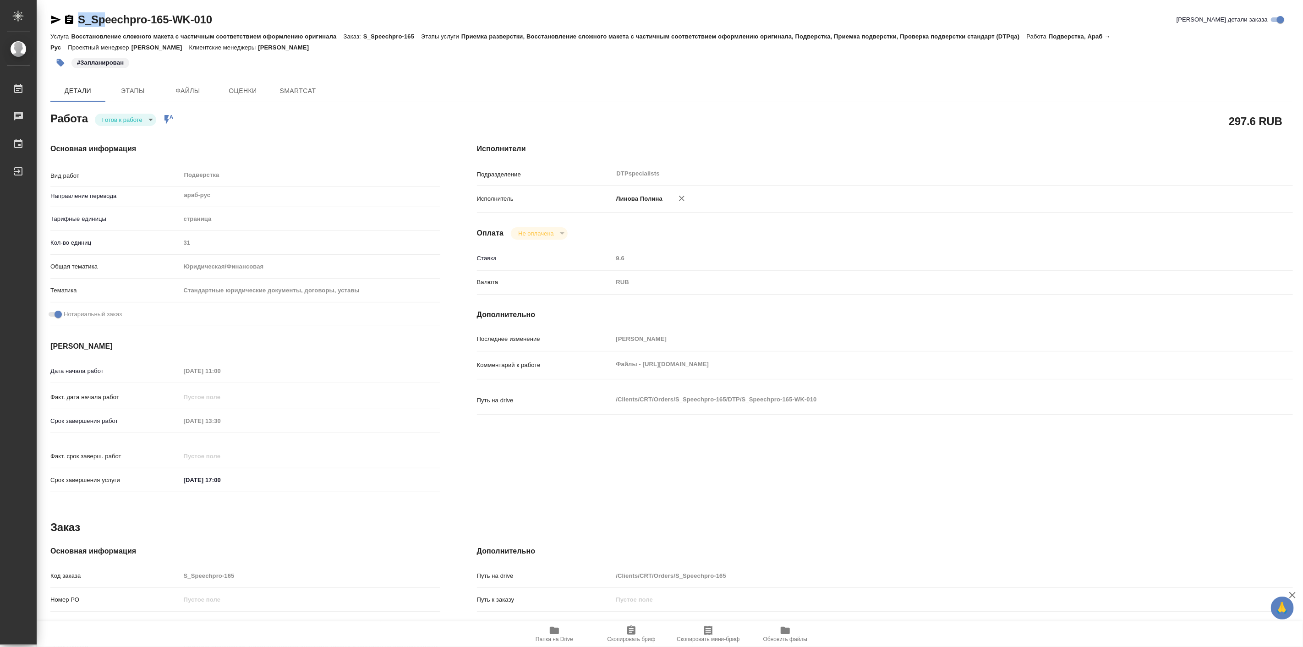
type textarea "x"
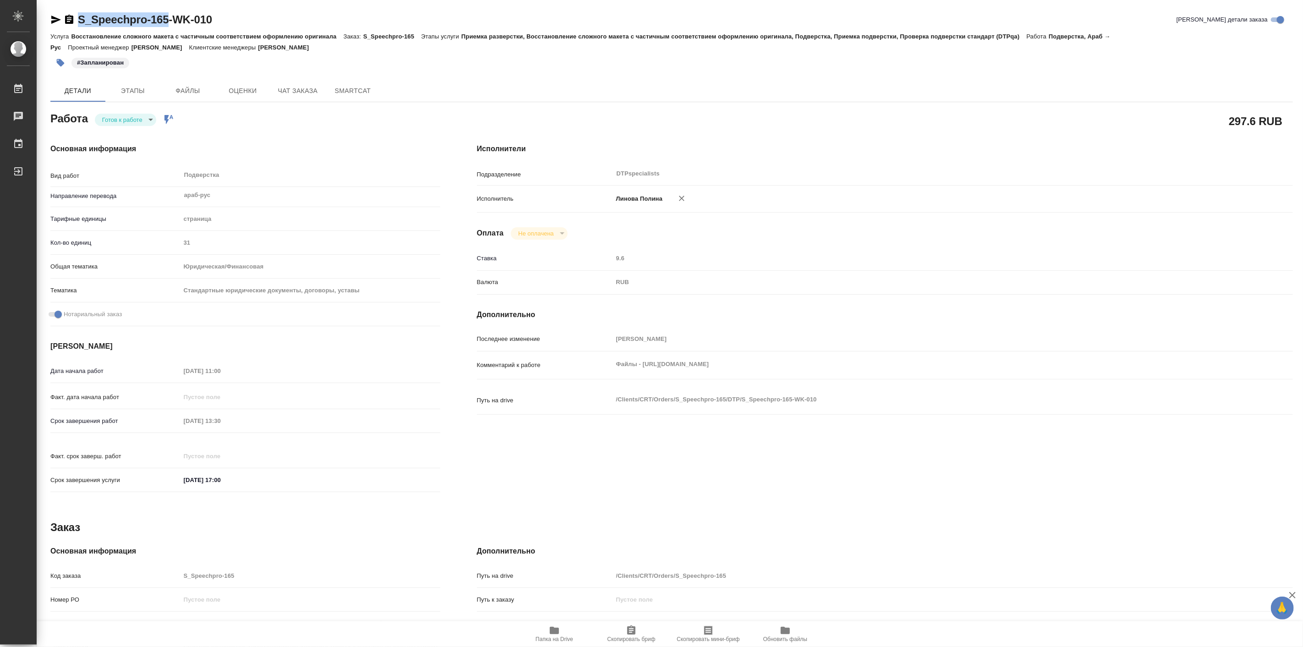
drag, startPoint x: 107, startPoint y: 16, endPoint x: 168, endPoint y: 20, distance: 61.1
click at [168, 20] on div "S_Speechpro-165-WK-010 Кратко детали заказа Услуга Восстановление сложного маке…" at bounding box center [671, 395] width 1253 height 791
type textarea "x"
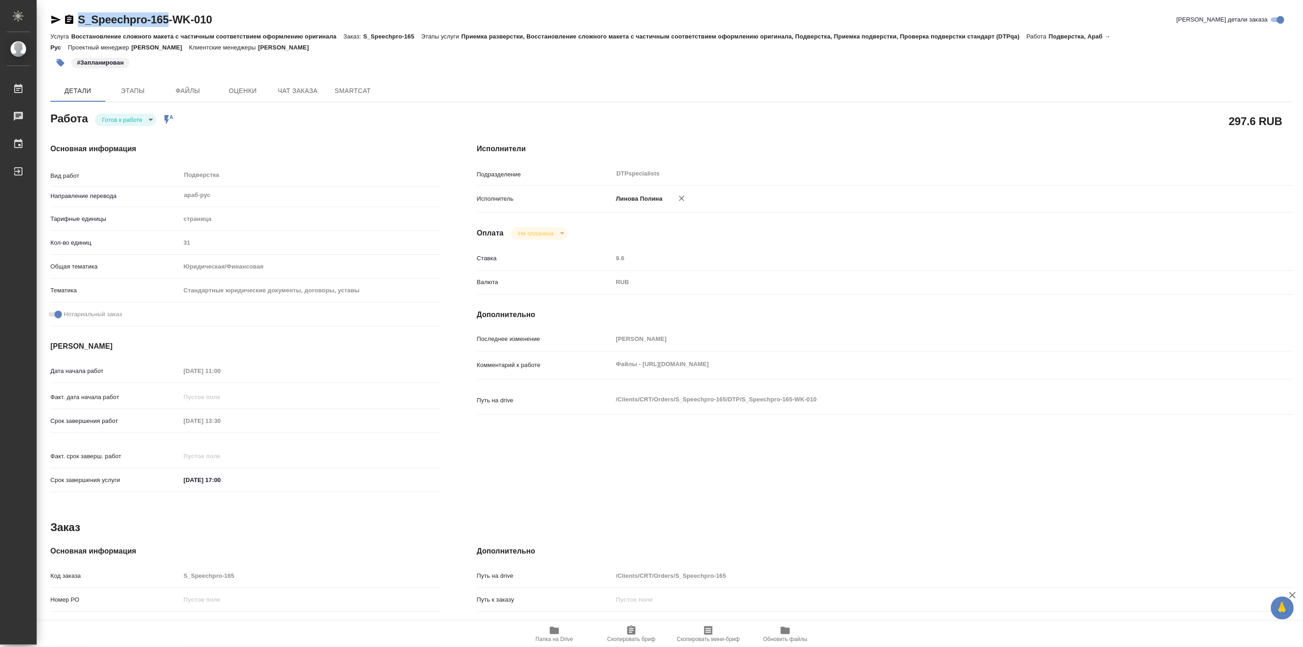
type textarea "x"
copy link "S_Speechpro-165"
type textarea "x"
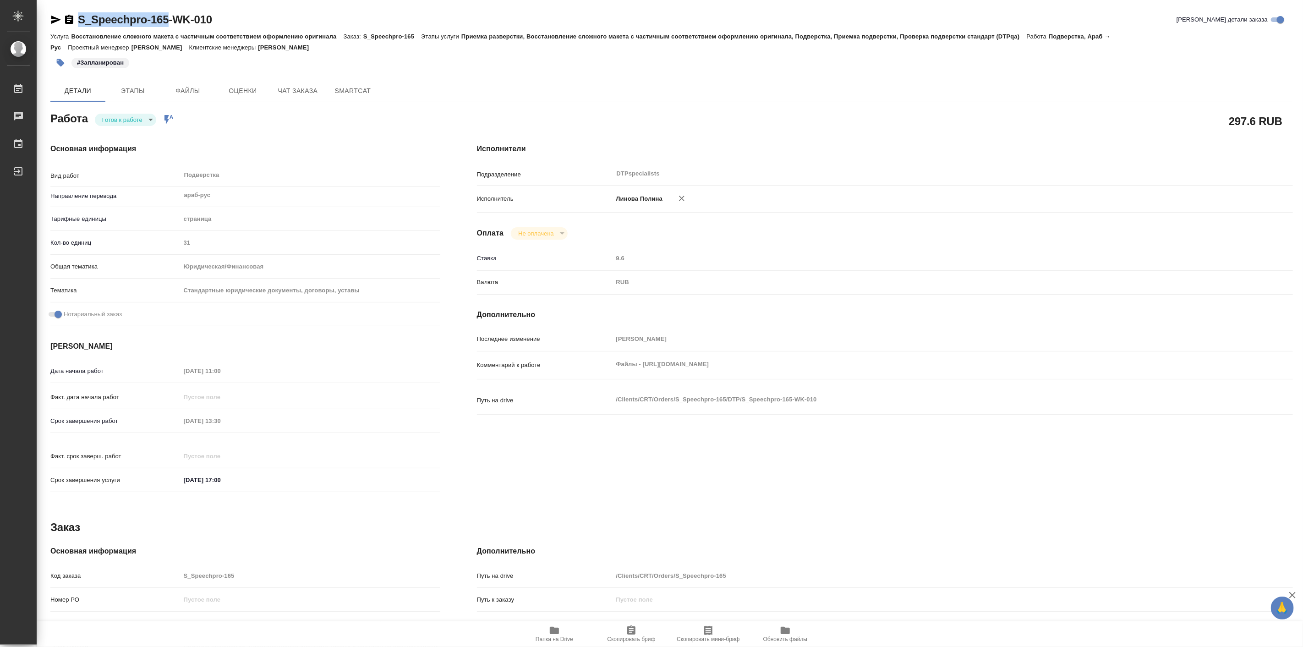
type textarea "x"
click at [141, 116] on body "🙏 .cls-1 fill:#fff; AWATERA Linova Polina Работы 0 Чаты График Выйти S_Speechpr…" at bounding box center [651, 323] width 1303 height 647
click at [136, 121] on li "В работе" at bounding box center [126, 120] width 64 height 16
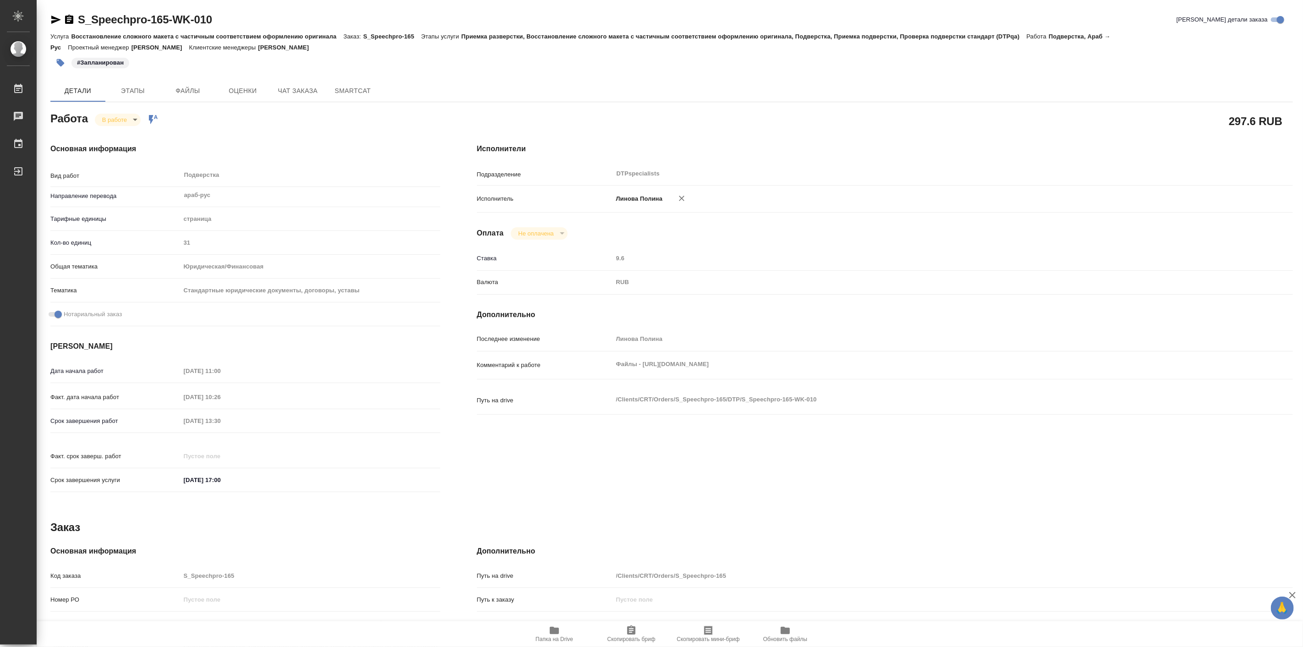
type textarea "x"
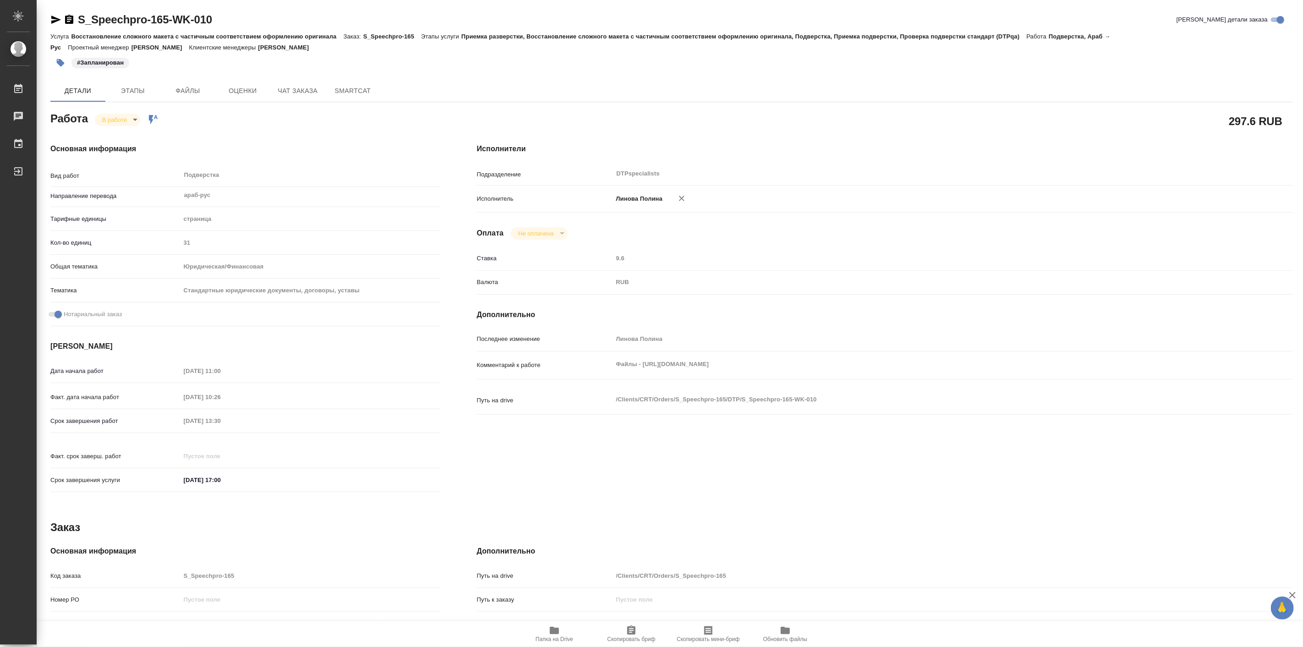
type textarea "x"
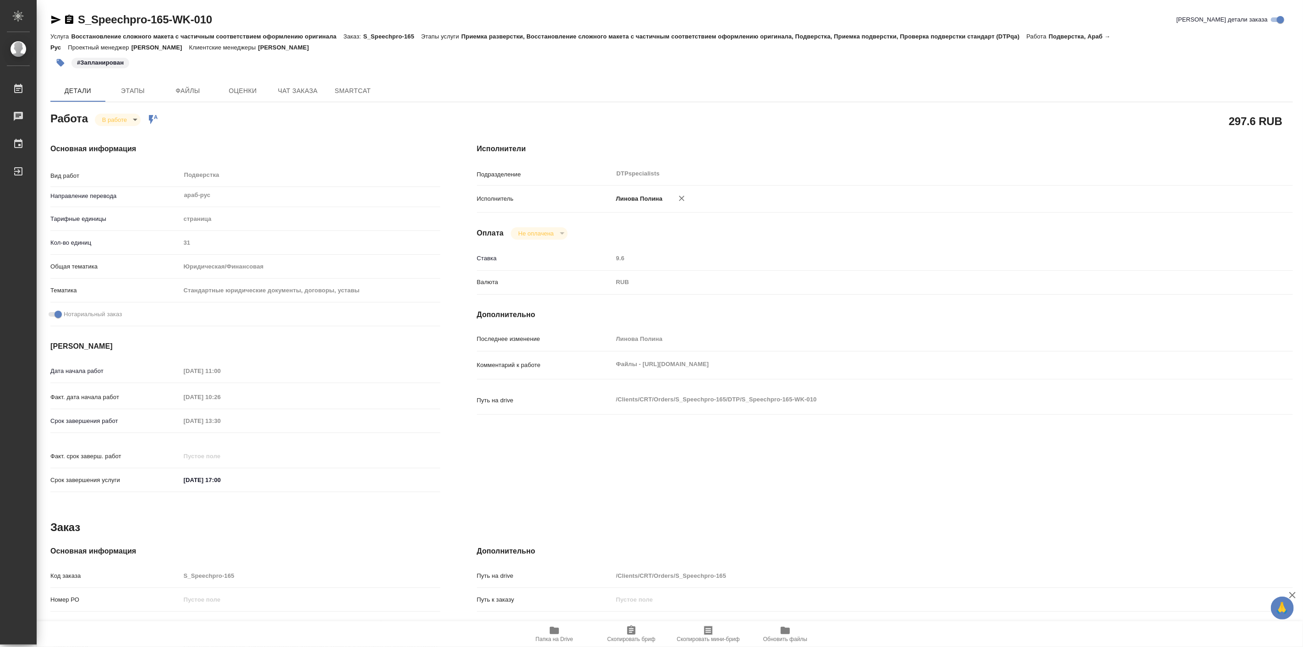
type textarea "x"
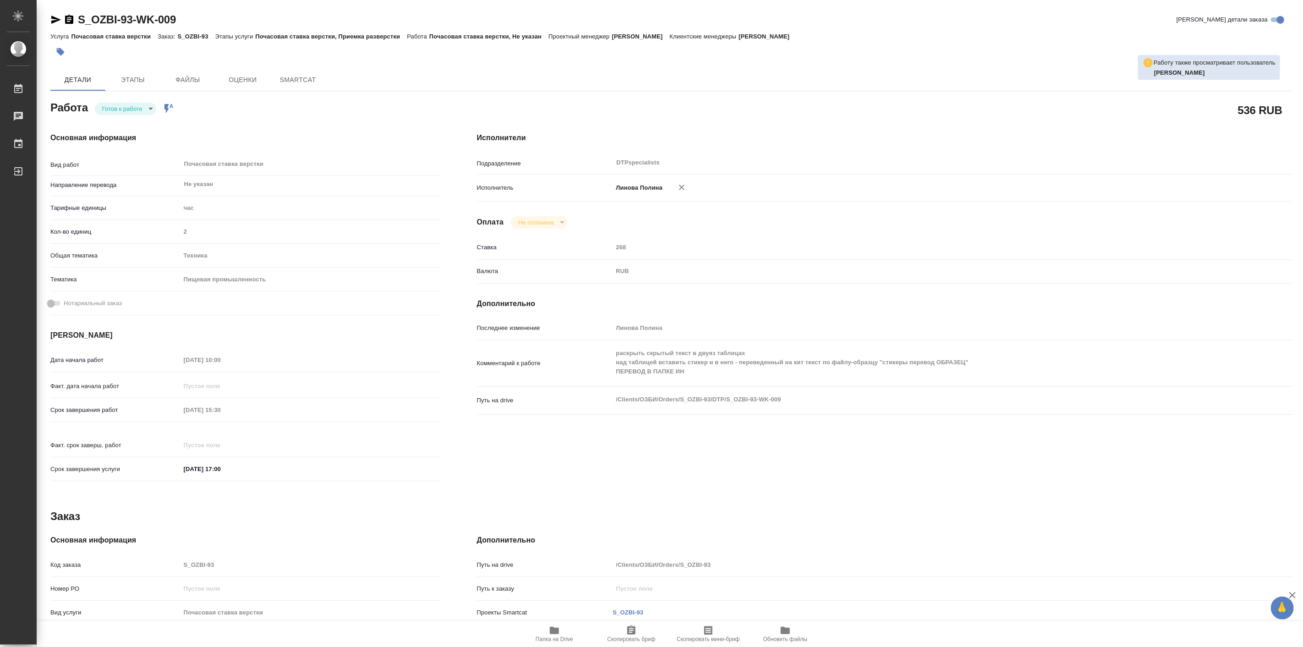
type textarea "x"
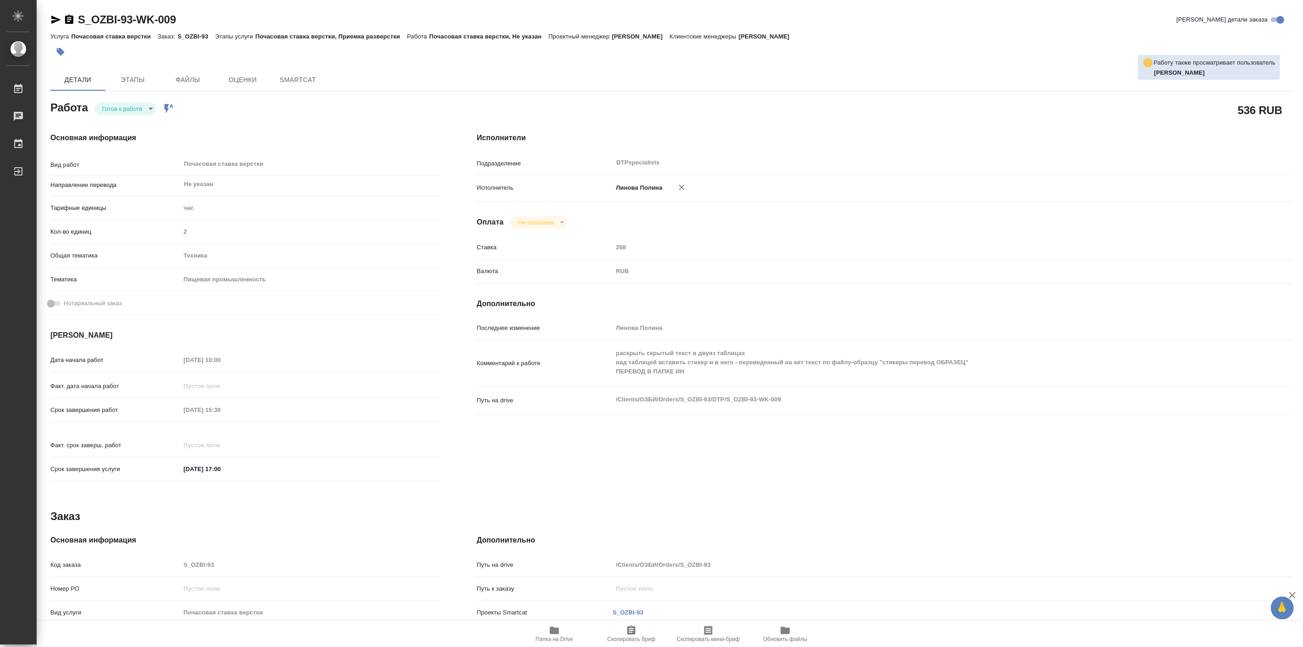
type textarea "x"
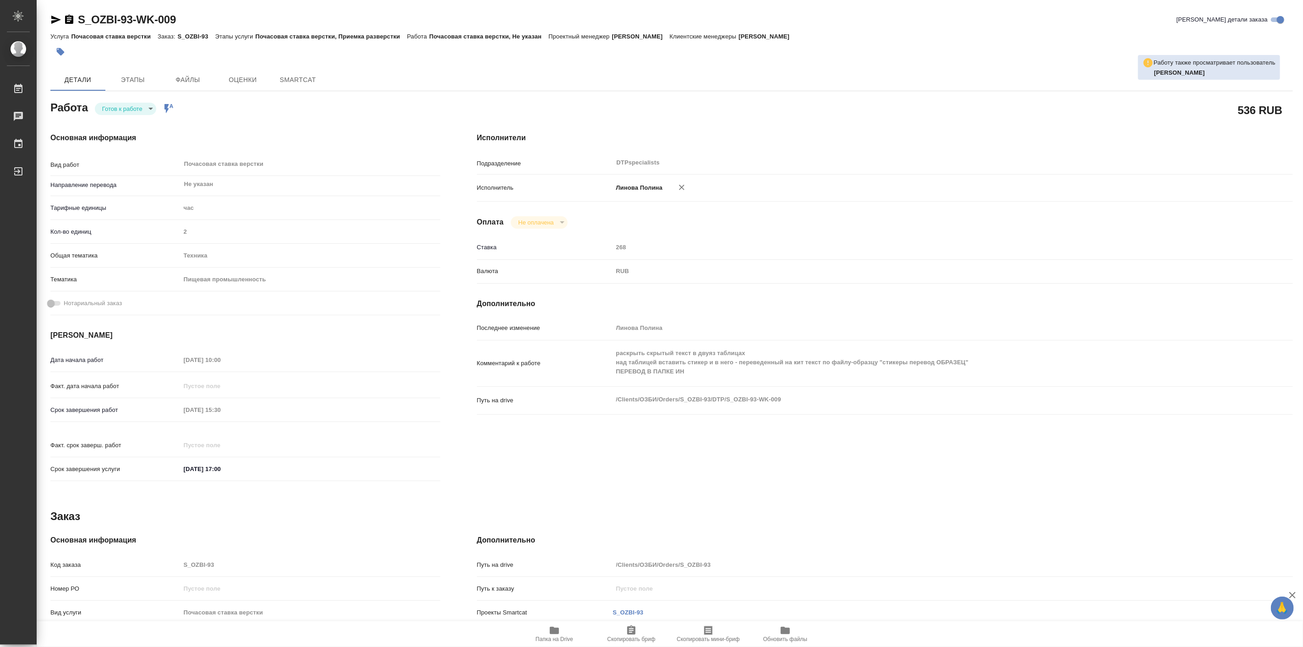
type textarea "x"
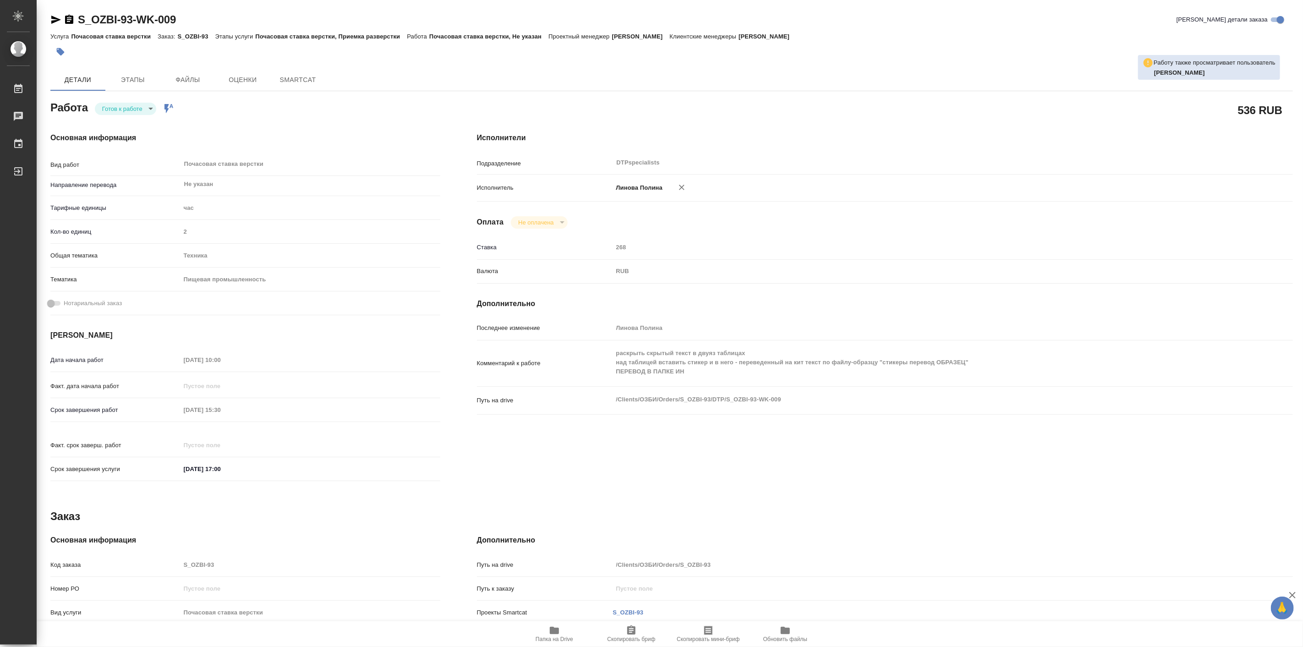
type textarea "x"
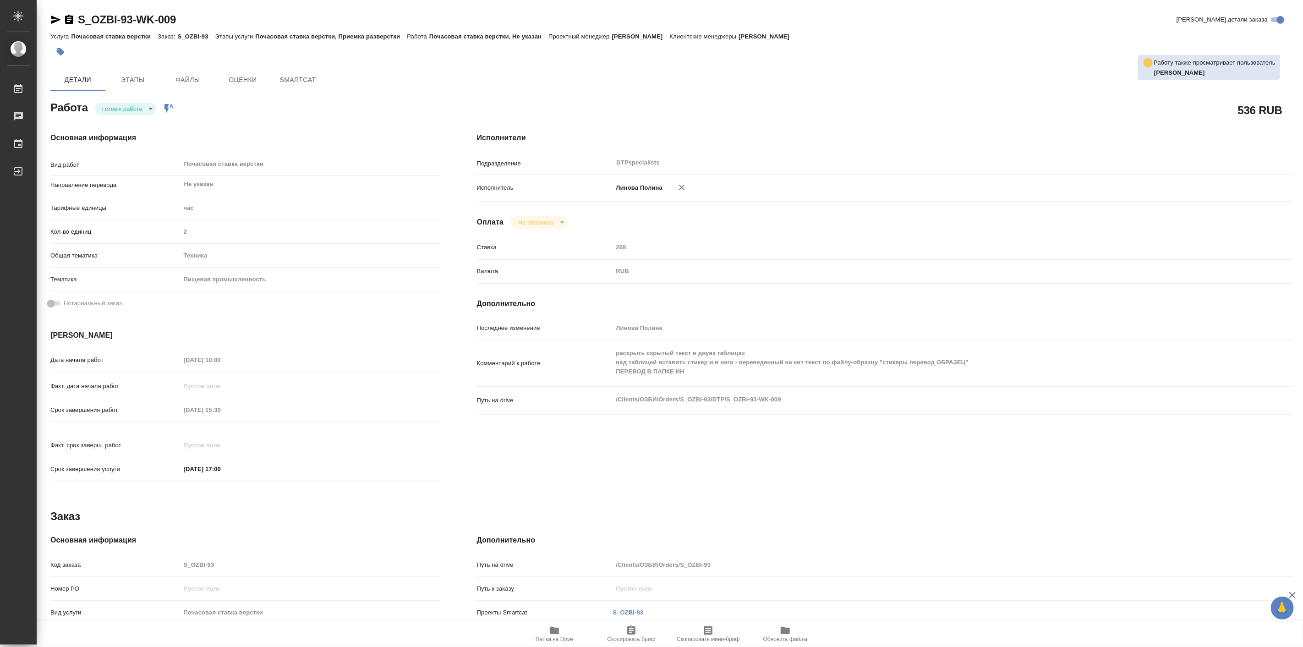
type textarea "x"
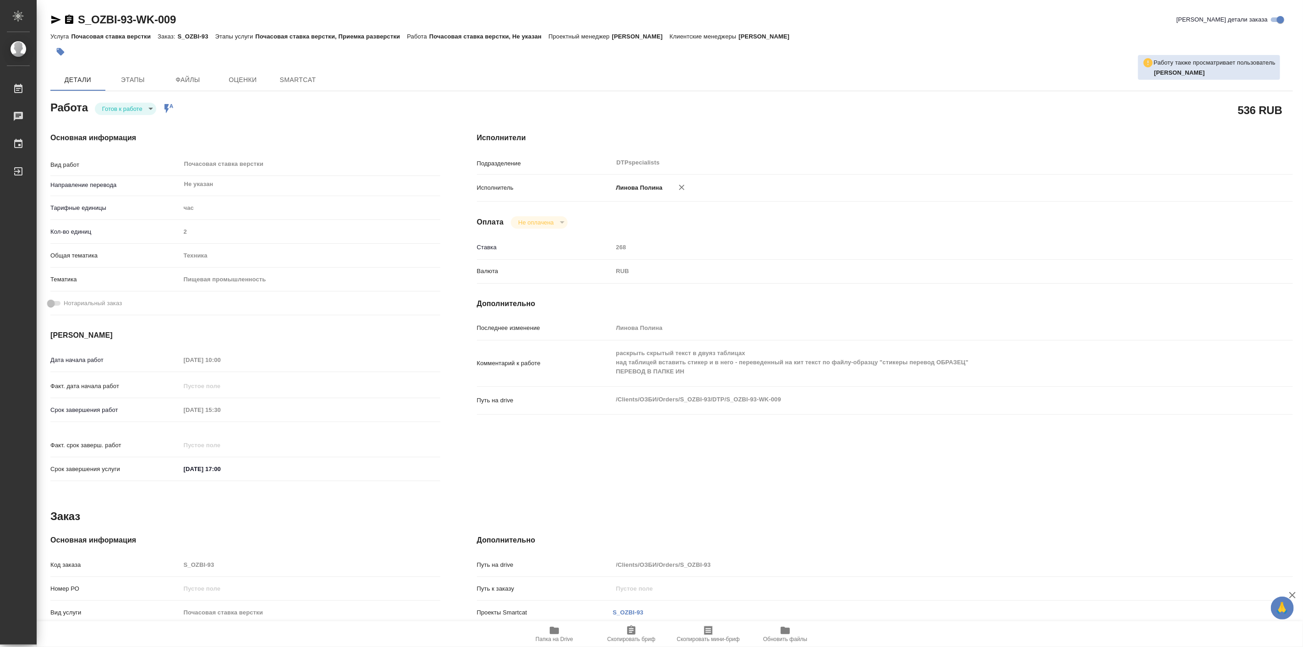
type textarea "x"
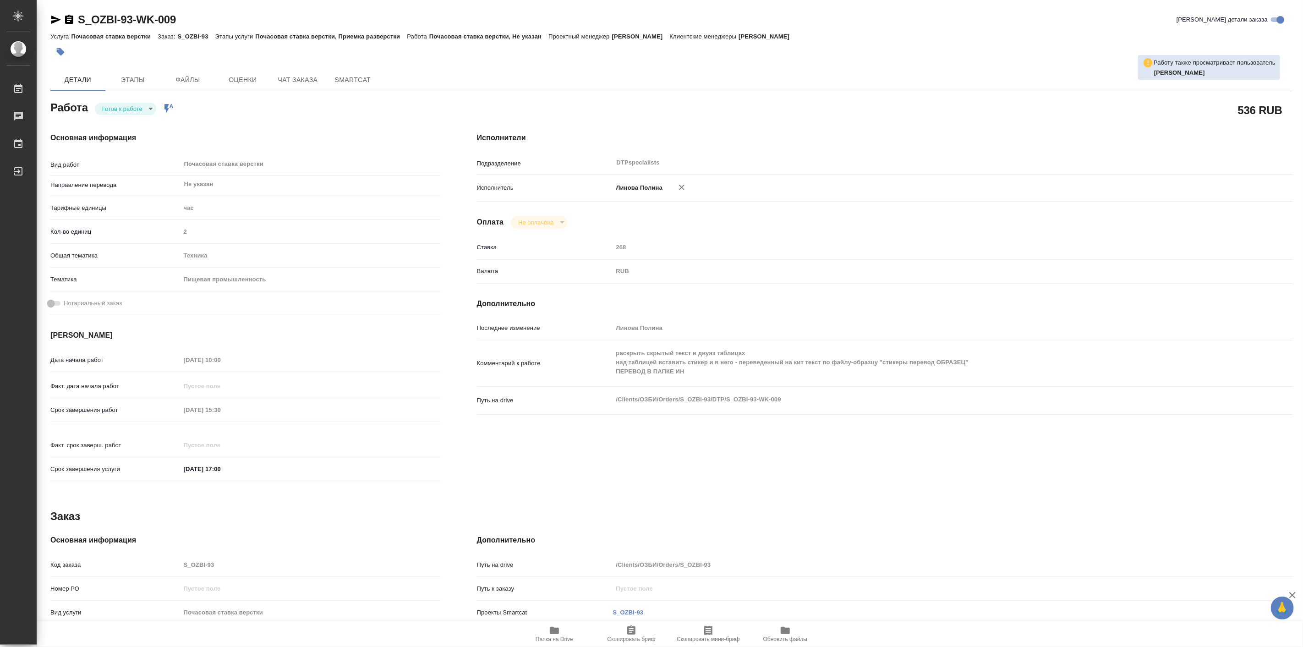
type textarea "x"
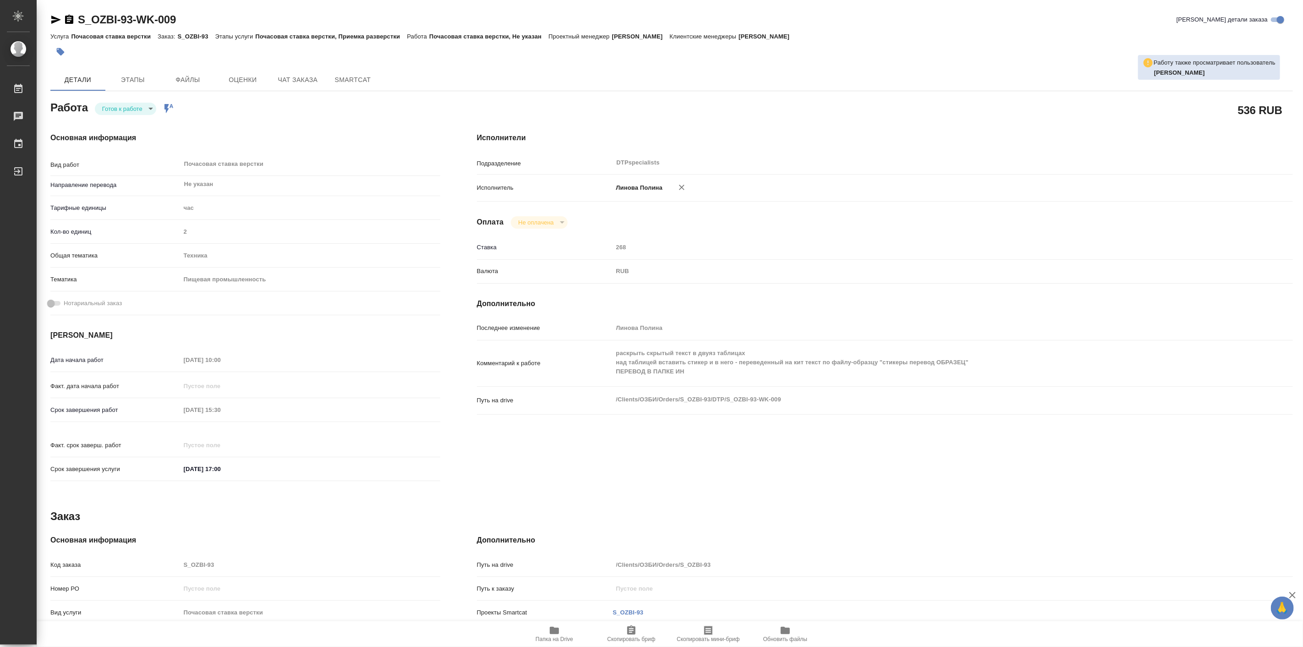
type textarea "x"
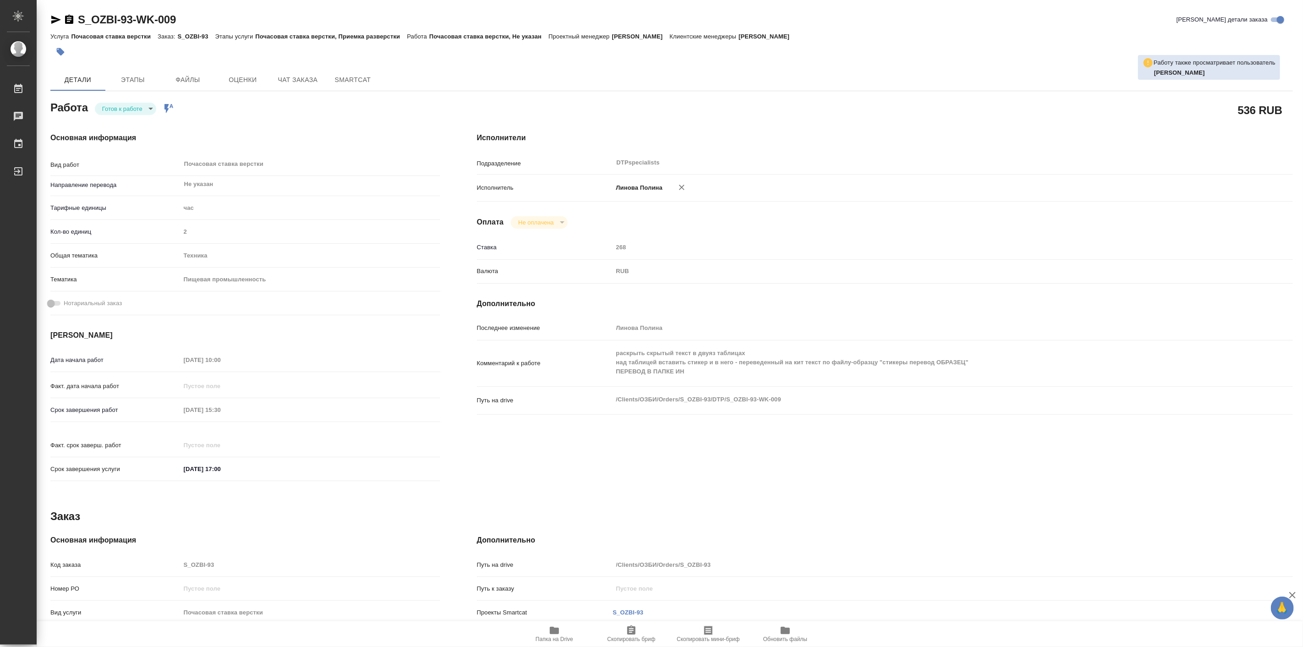
click at [124, 112] on body "🙏 .cls-1 fill:#fff; AWATERA [PERSON_NAME] Работы Чаты График Выйти S_OZBI-93-WK…" at bounding box center [651, 323] width 1303 height 647
click at [122, 112] on button "В работе" at bounding box center [117, 109] width 30 height 10
type textarea "x"
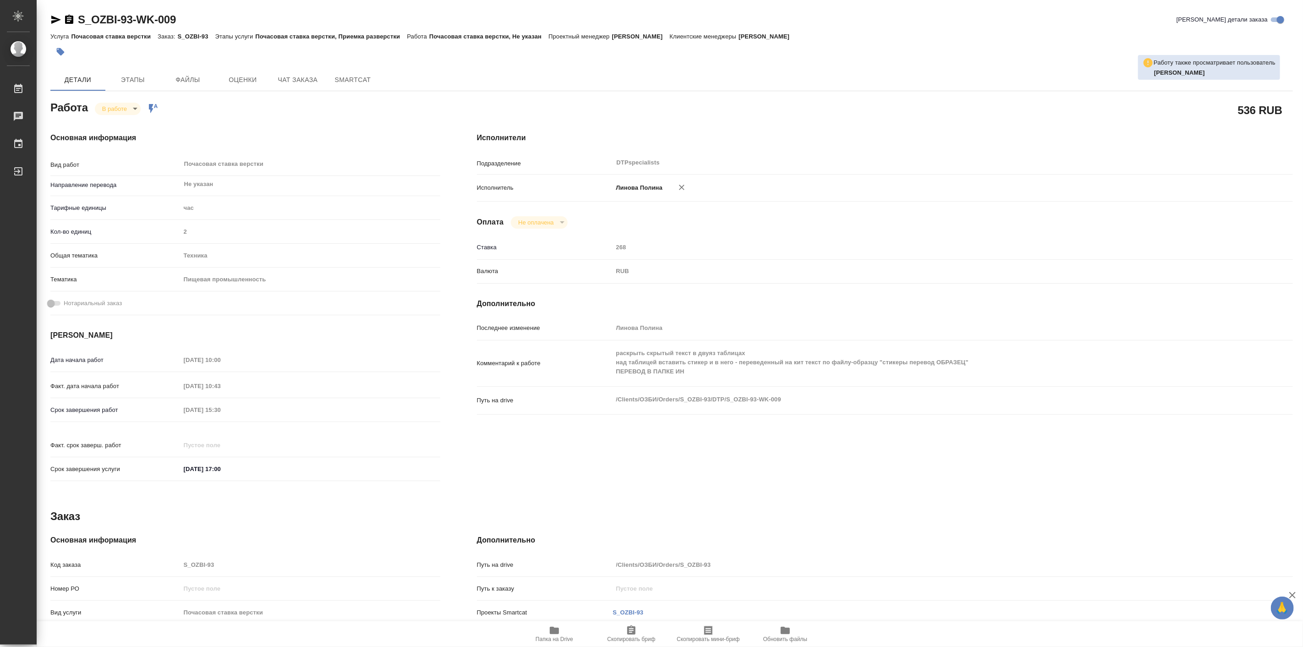
type textarea "x"
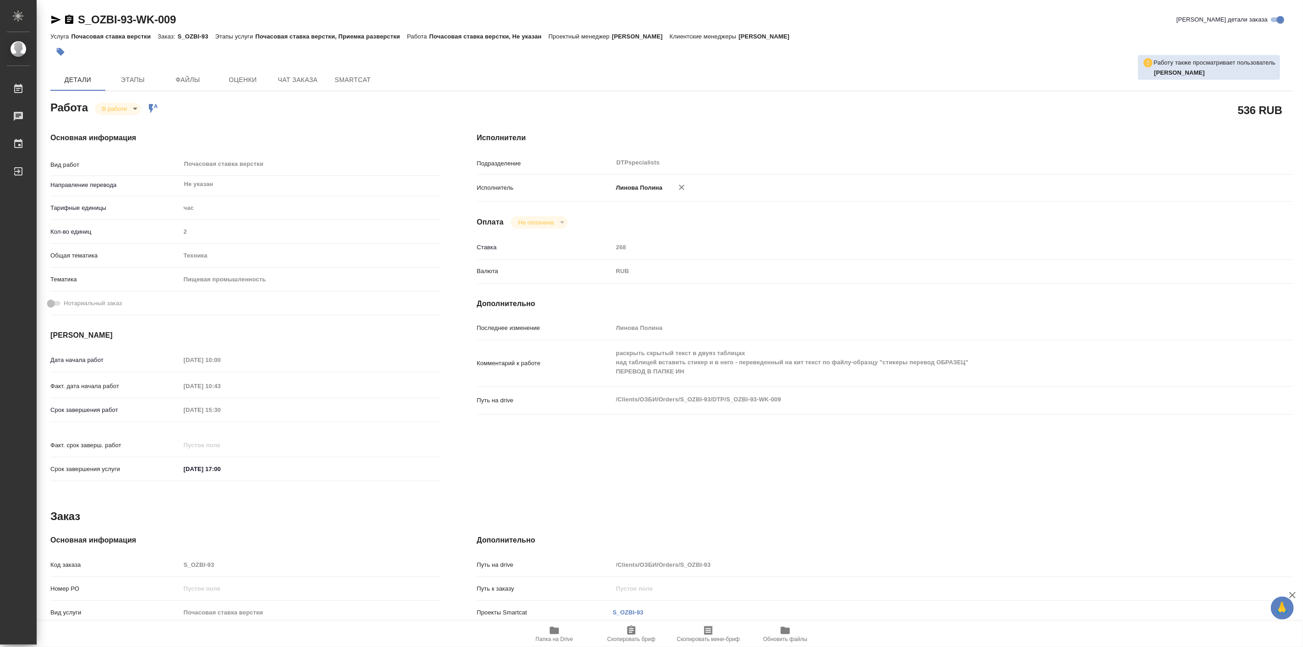
type textarea "x"
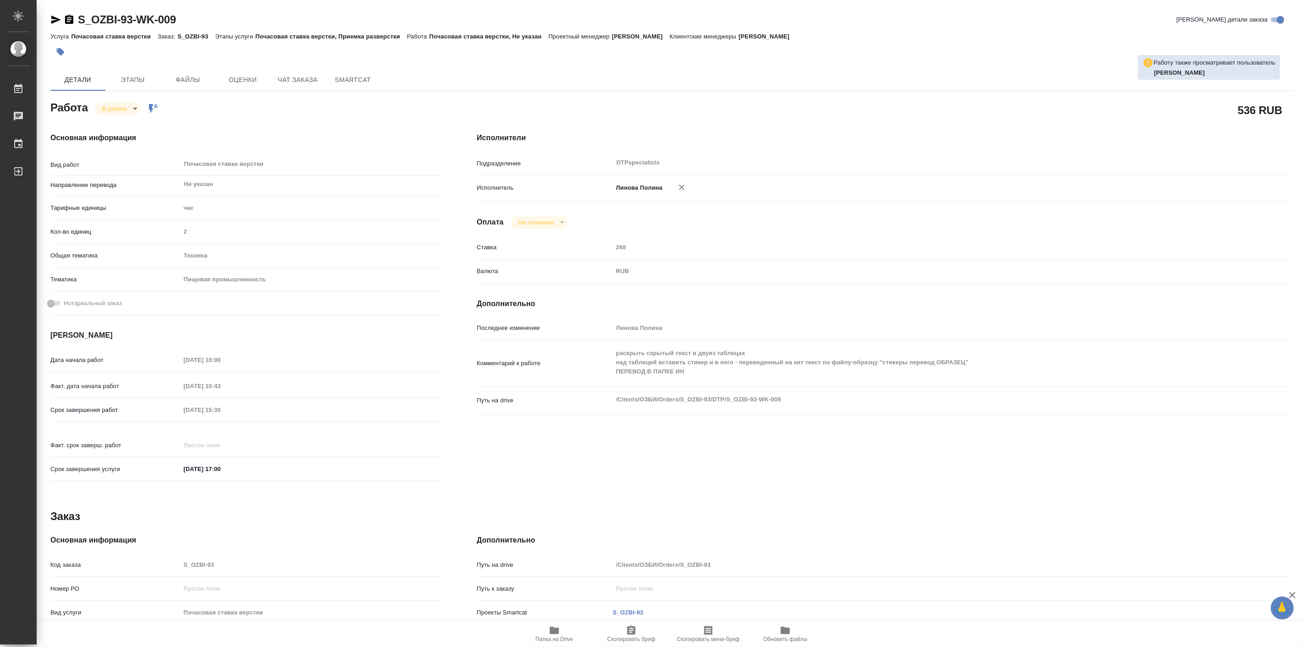
type textarea "x"
